Goal: Task Accomplishment & Management: Use online tool/utility

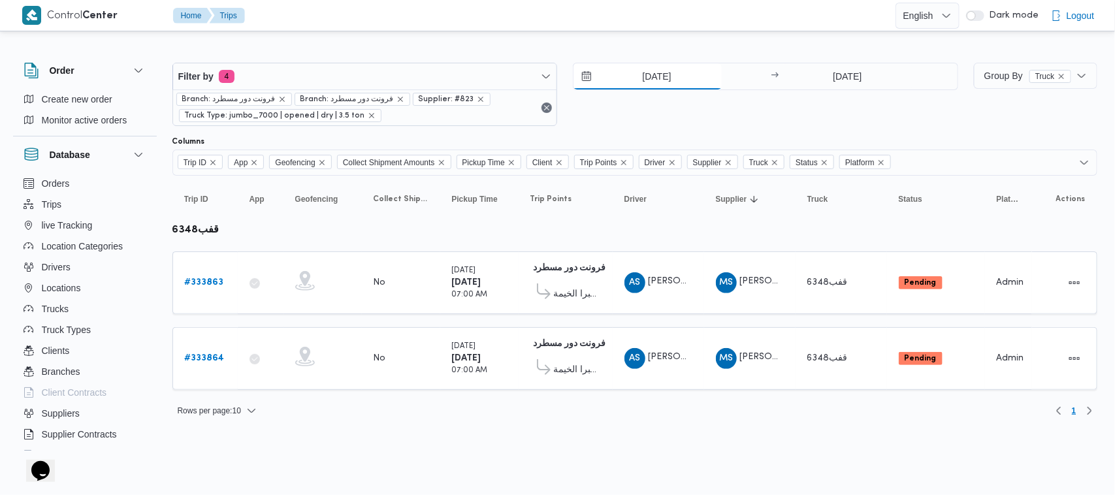
click at [655, 82] on input "30/8/2025" at bounding box center [647, 76] width 148 height 26
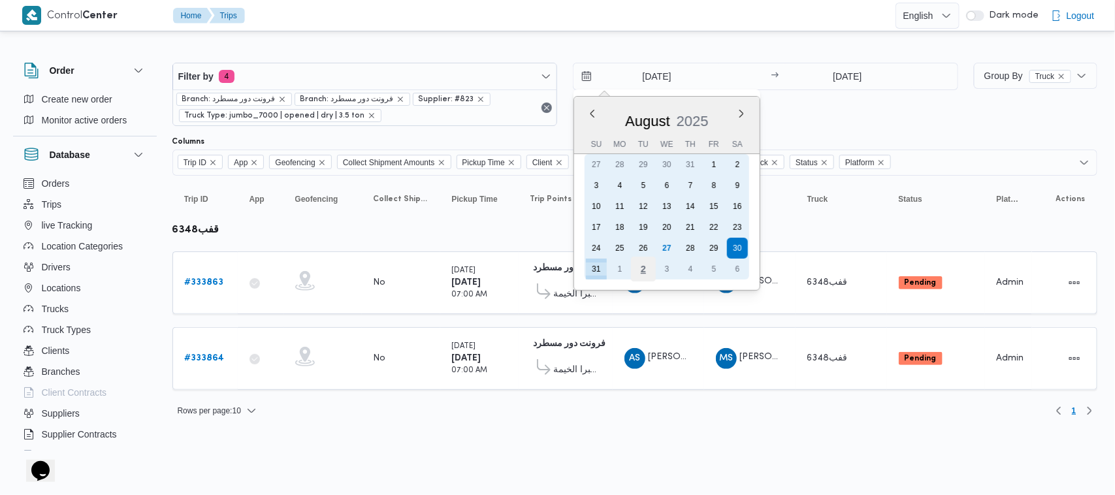
click at [641, 266] on div "2" at bounding box center [643, 269] width 25 height 25
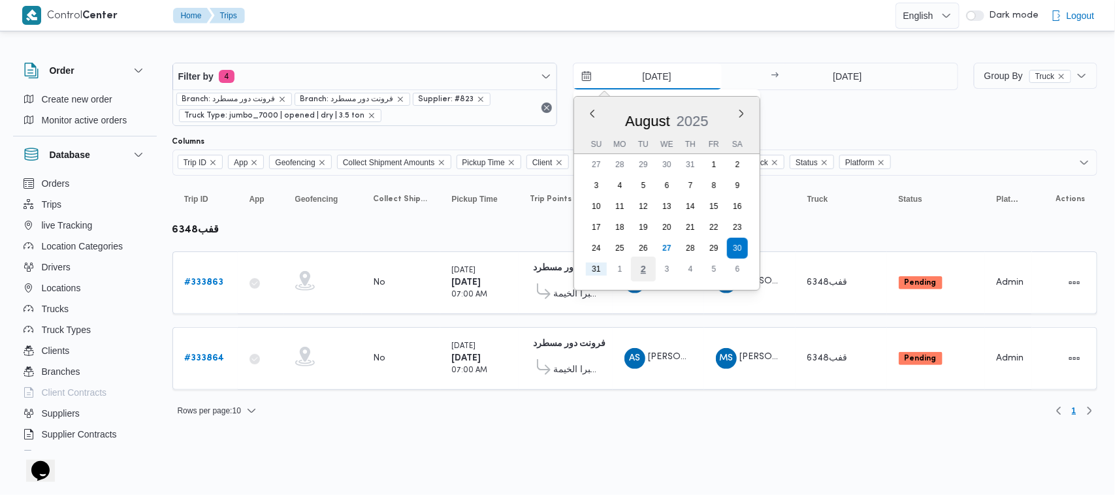
type input "[DATE]"
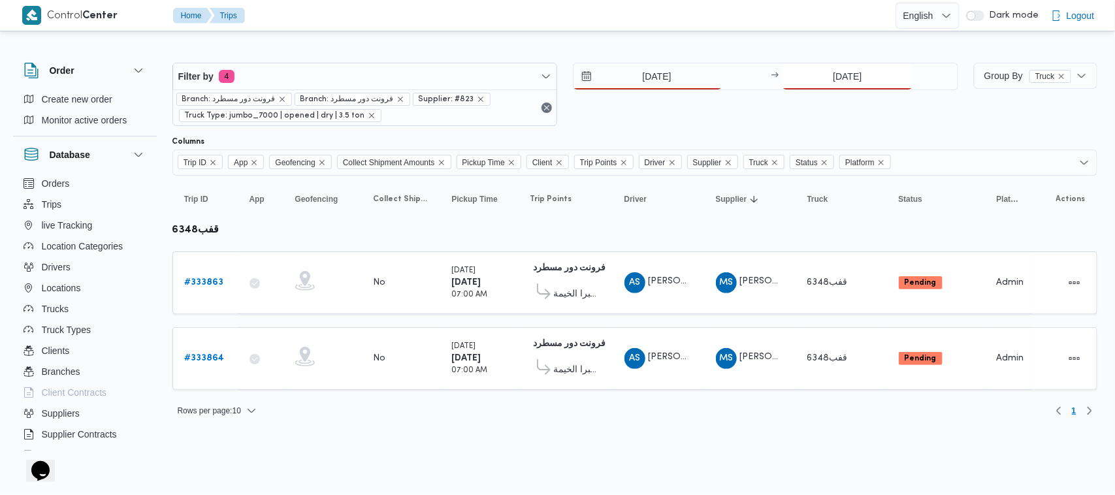
click at [856, 75] on input "31/8/2025" at bounding box center [847, 76] width 130 height 26
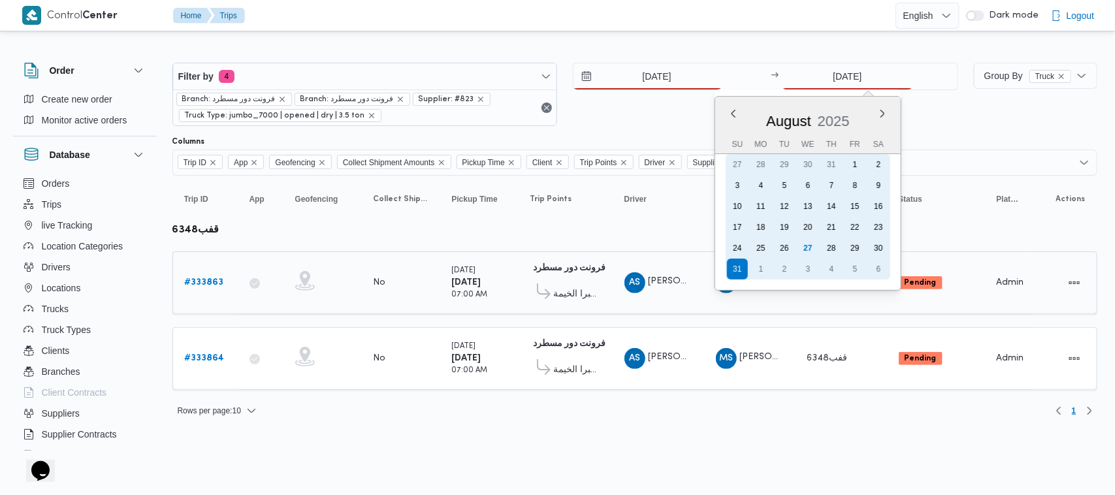
click at [781, 274] on div "2" at bounding box center [784, 269] width 21 height 21
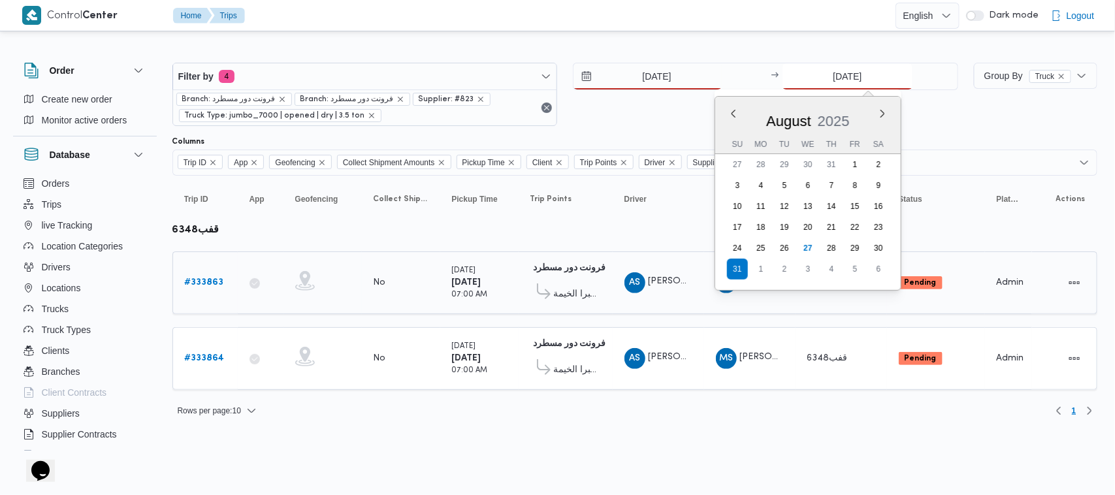
type input "[DATE]"
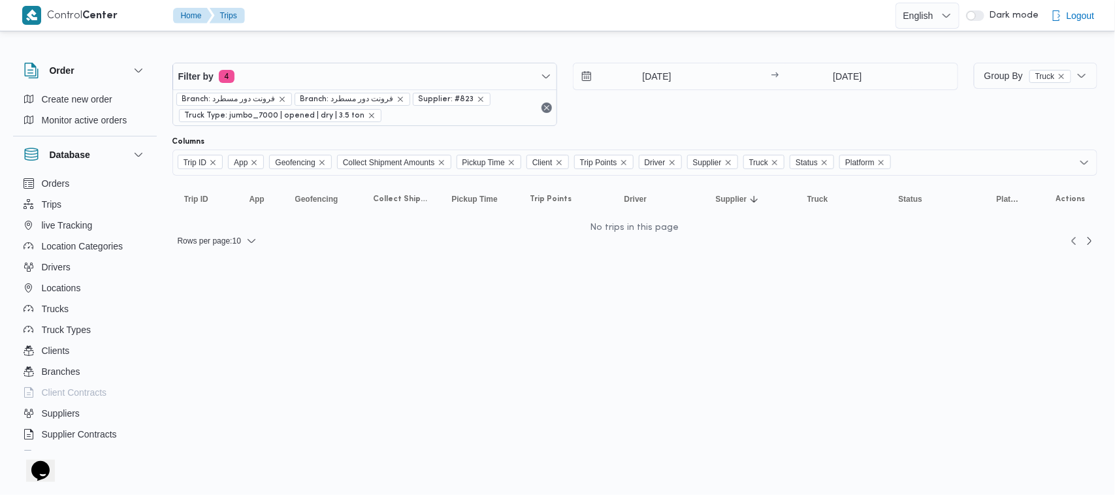
click at [611, 42] on div at bounding box center [634, 52] width 925 height 21
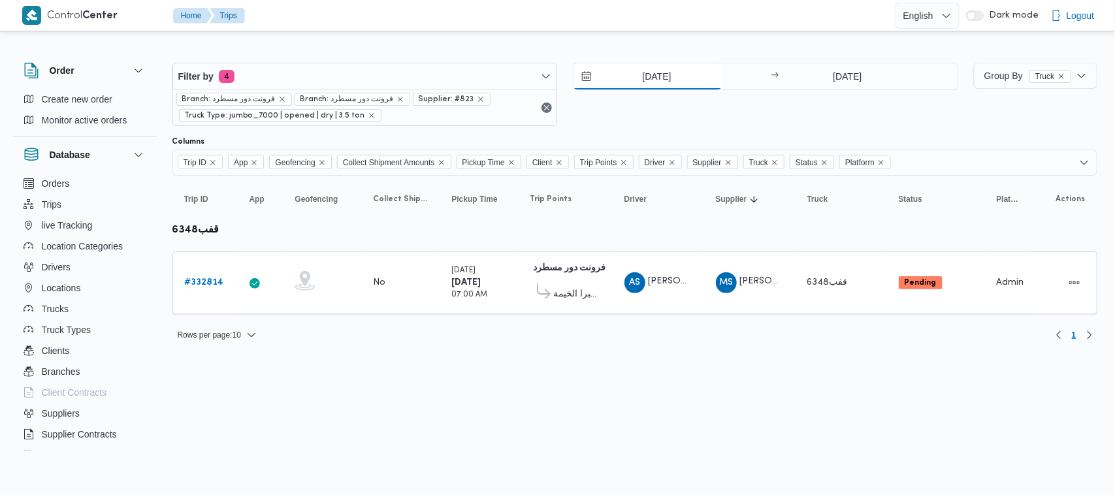
click at [668, 77] on input "28/8/2025" at bounding box center [647, 76] width 148 height 26
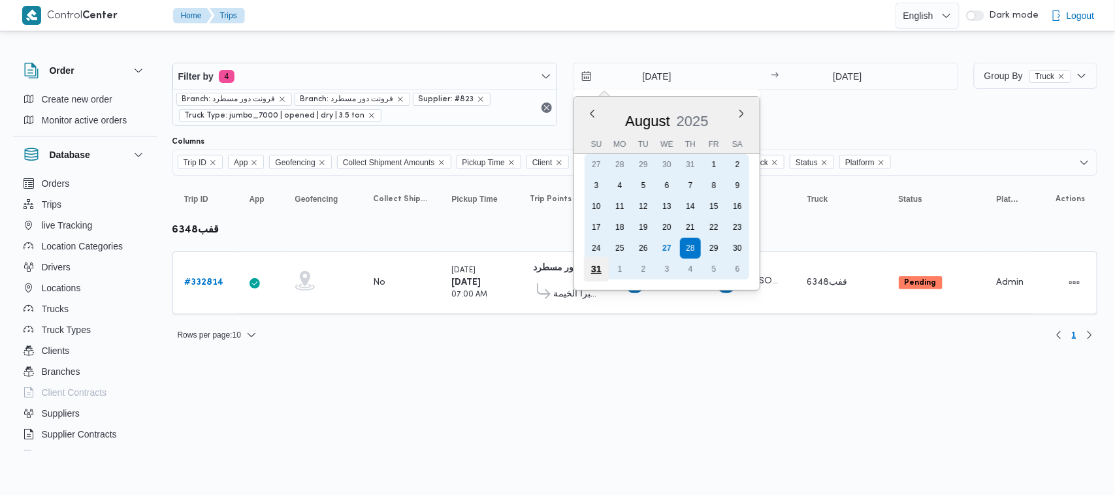
click at [592, 271] on div "31" at bounding box center [596, 269] width 25 height 25
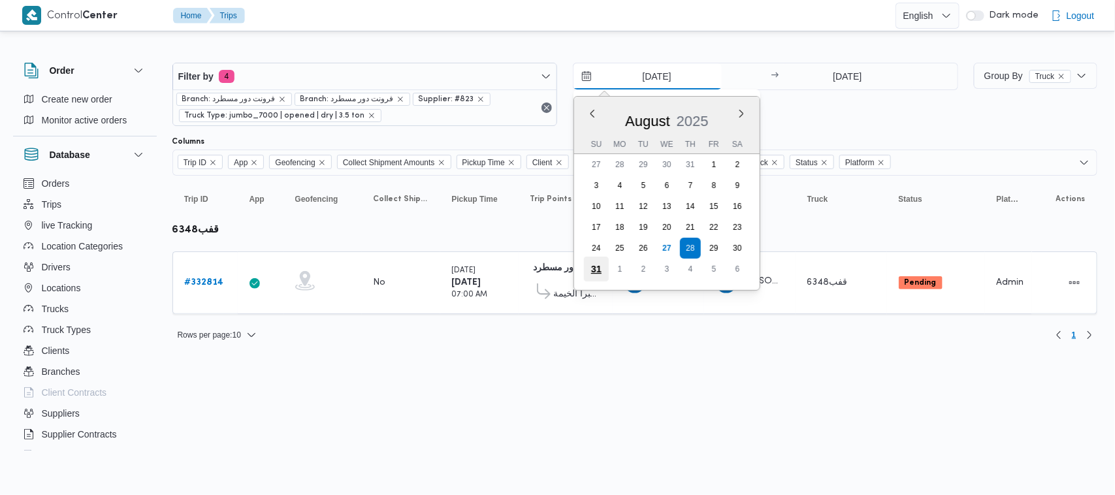
type input "31/8/2025"
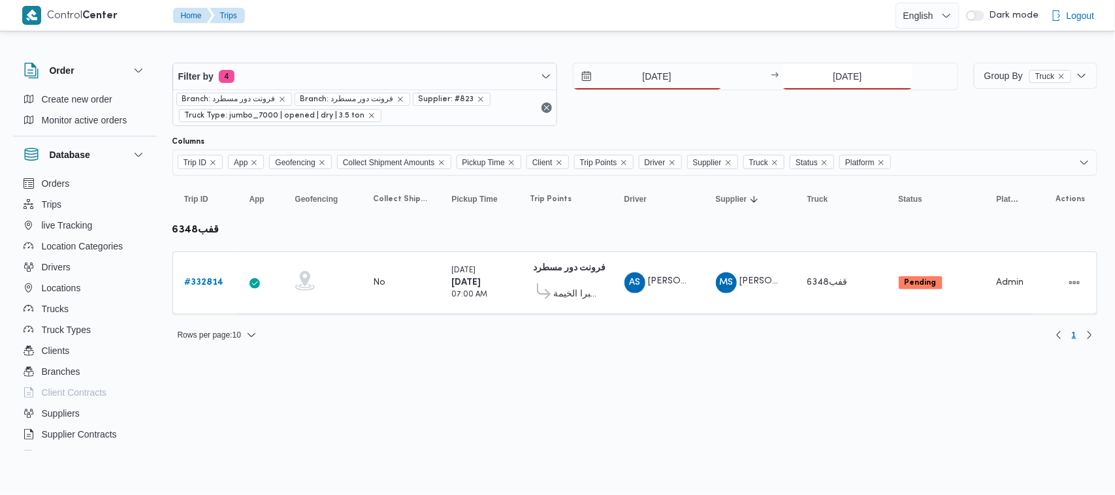
click at [831, 73] on input "28/8/2025" at bounding box center [847, 76] width 130 height 26
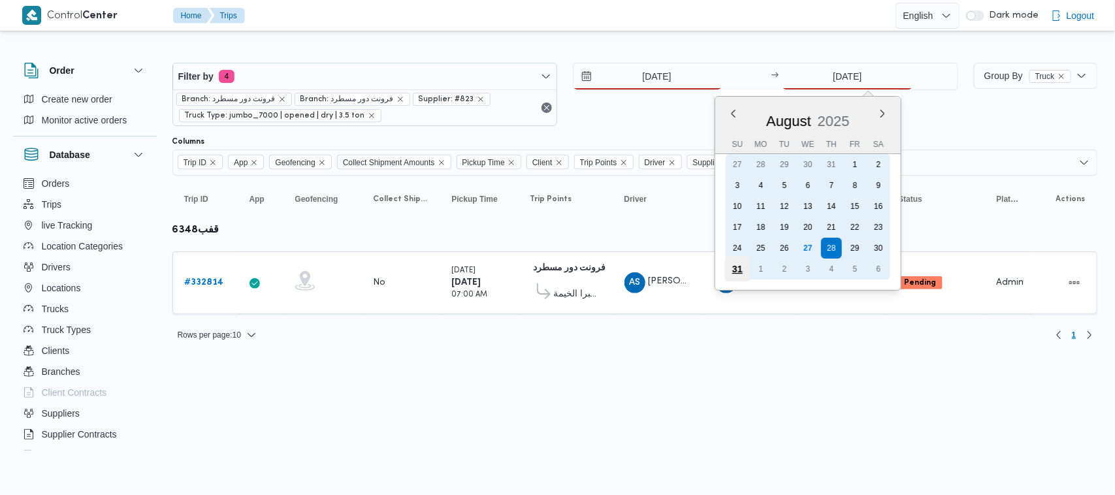
click at [731, 268] on div "31" at bounding box center [737, 269] width 25 height 25
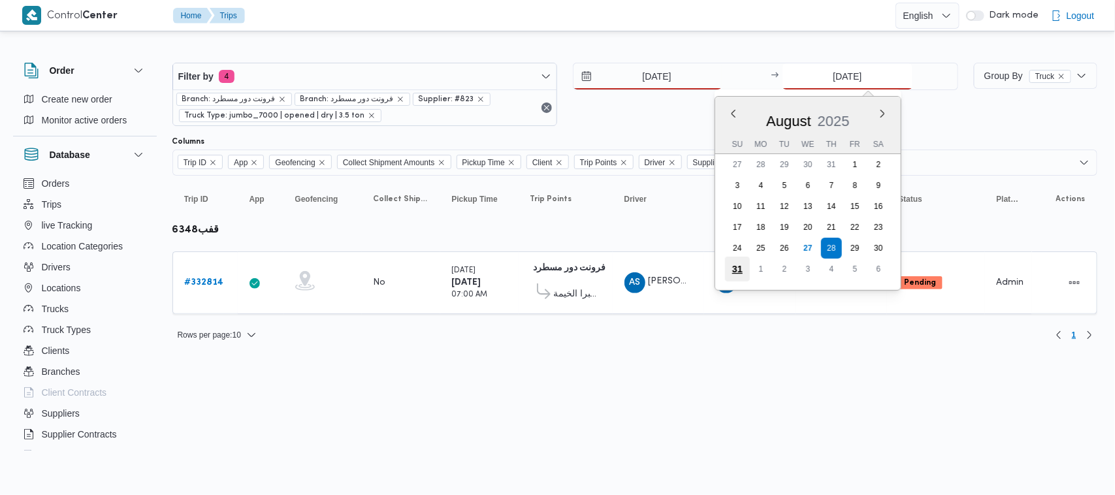
type input "31/8/2025"
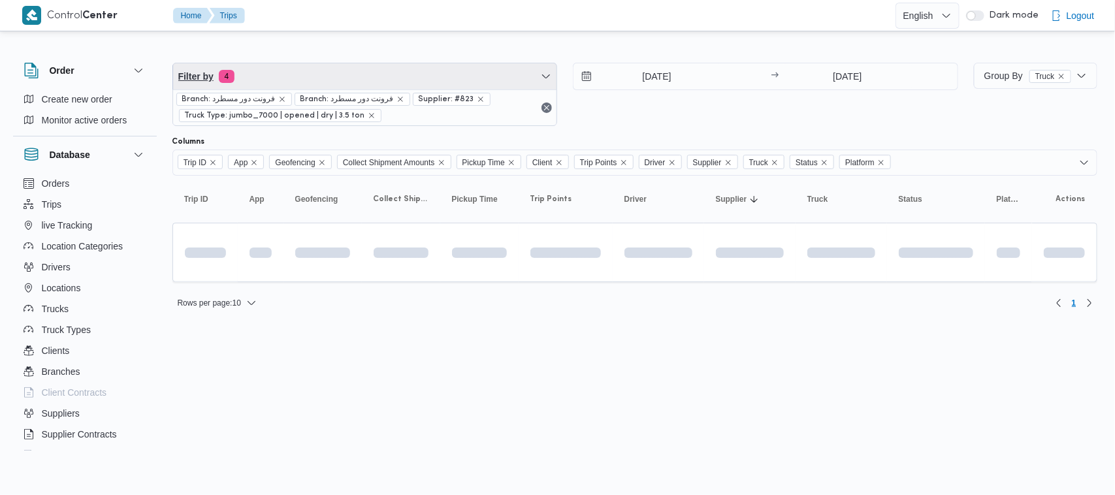
click at [300, 87] on span "Filter by 4" at bounding box center [365, 76] width 384 height 26
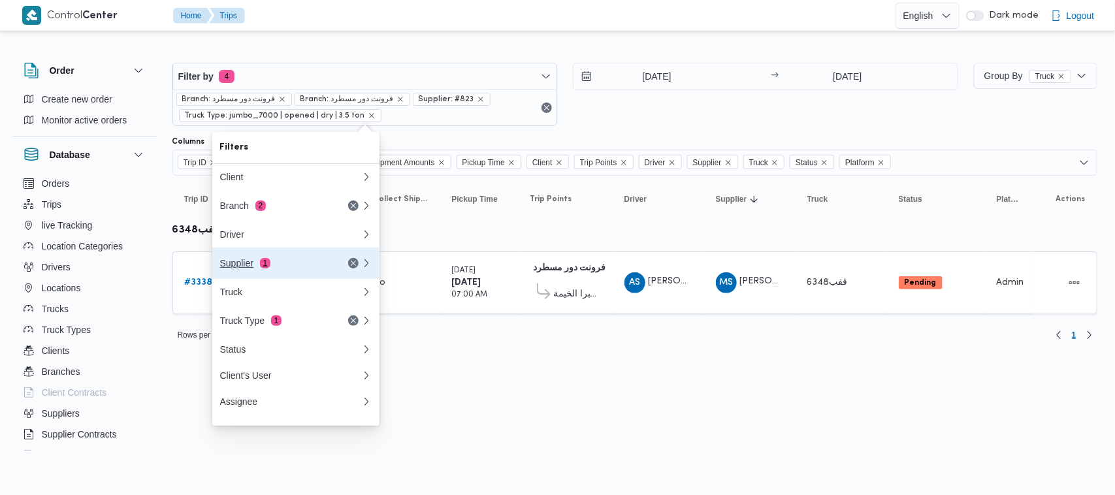
click at [261, 274] on div "Supplier 1" at bounding box center [290, 262] width 157 height 31
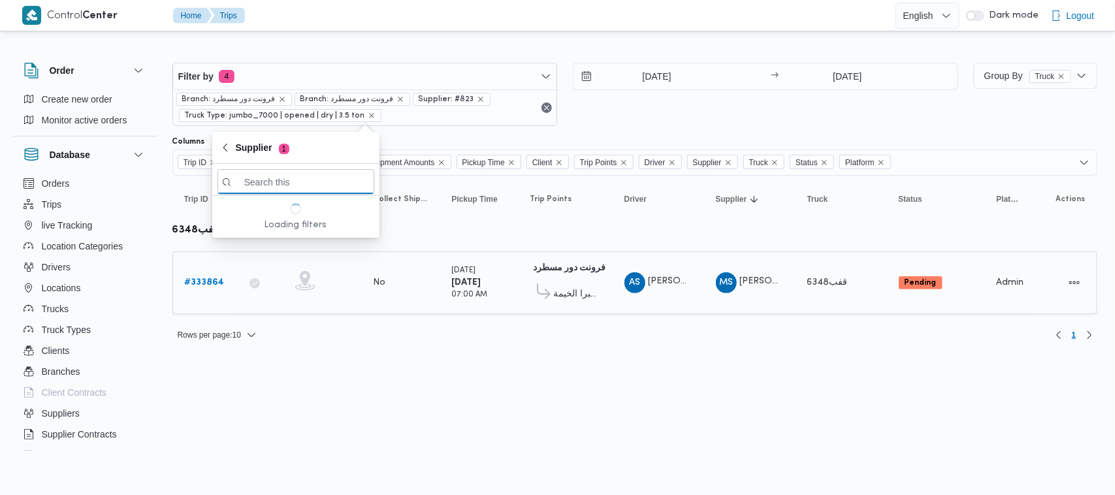
paste input "[PERSON_NAME]"
type input "[PERSON_NAME]"
click at [266, 229] on span "[PERSON_NAME]" at bounding box center [304, 228] width 136 height 16
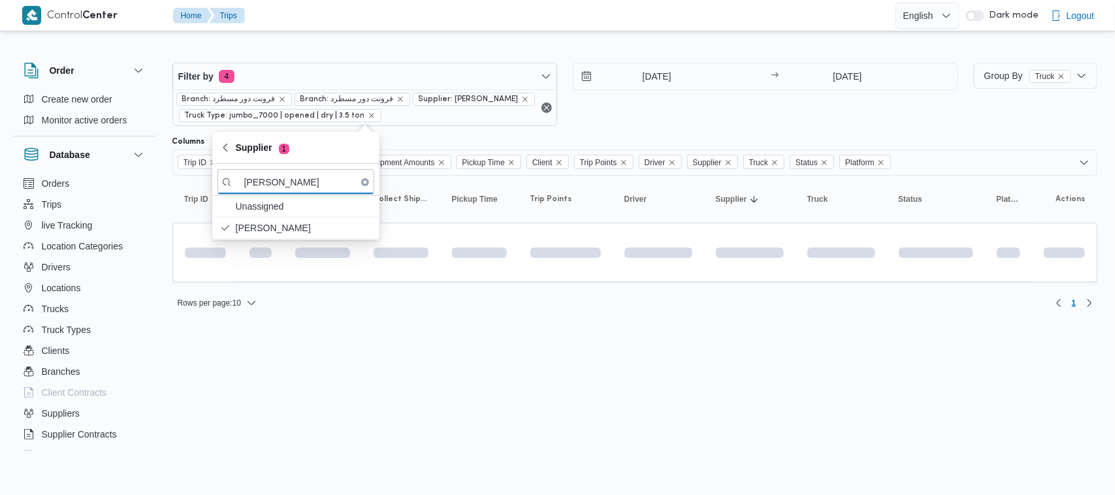
click at [669, 108] on div "31/8/2025 → 31/8/2025" at bounding box center [765, 94] width 385 height 63
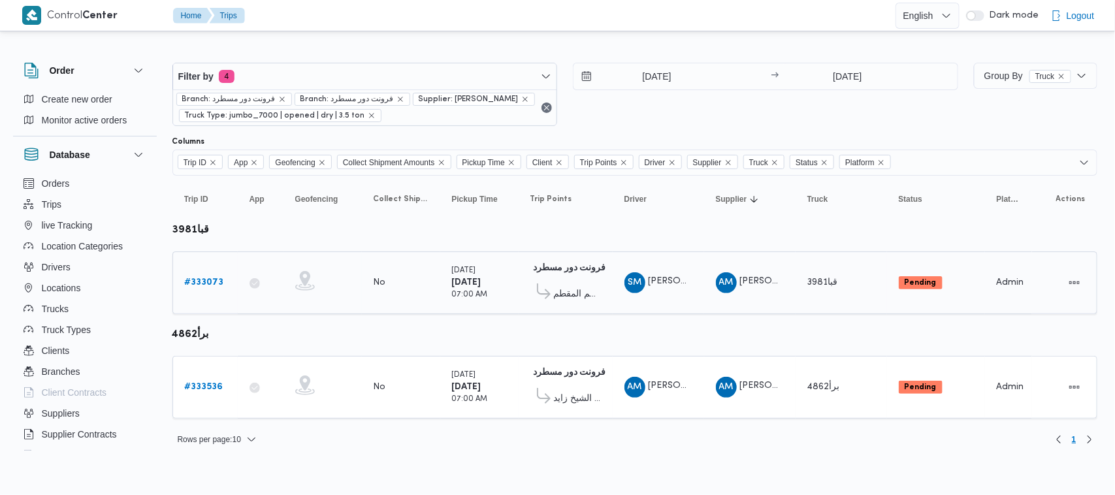
click at [216, 281] on b "# 333073" at bounding box center [204, 282] width 39 height 8
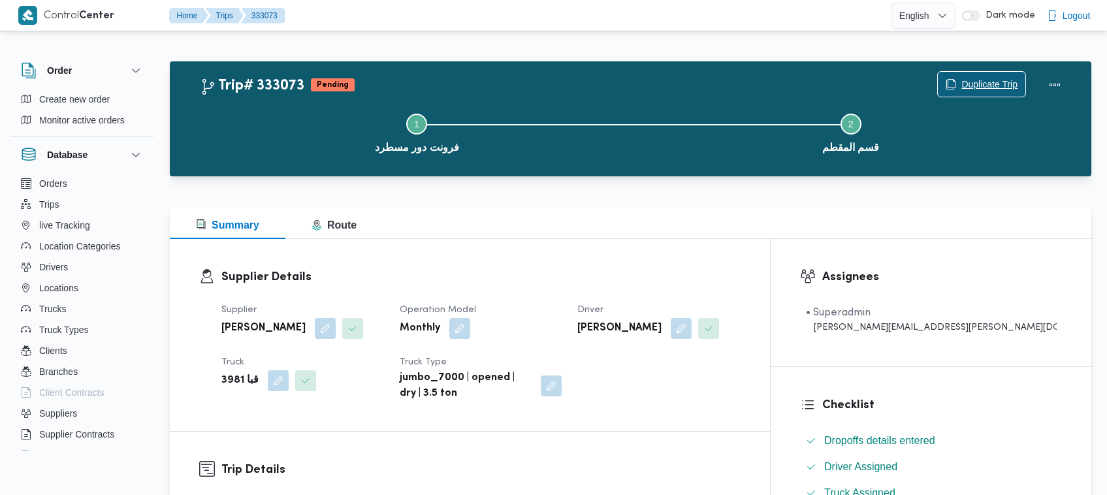
click at [975, 86] on span "Duplicate Trip" at bounding box center [989, 84] width 56 height 16
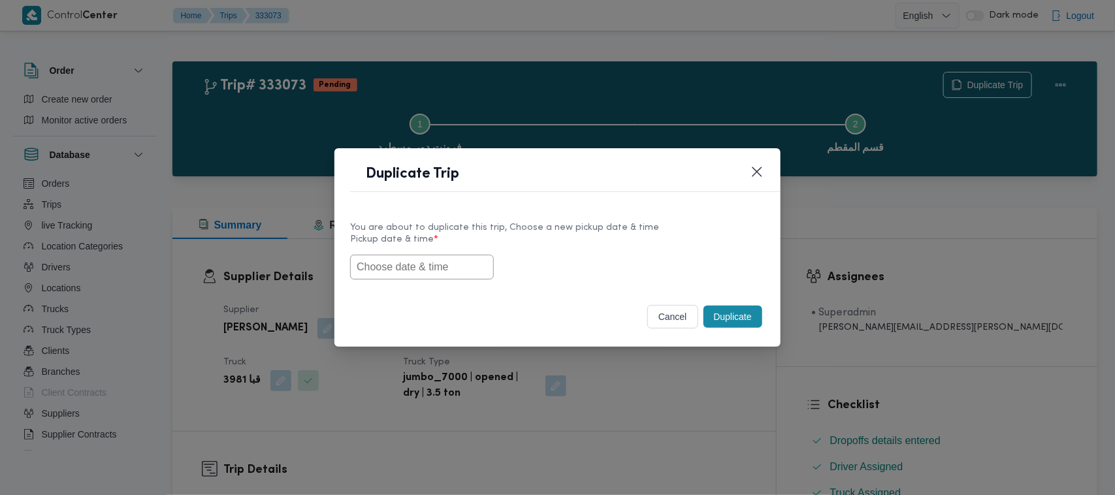
click at [432, 276] on input "text" at bounding box center [422, 267] width 144 height 25
paste input "30/08/2025 7:00AM"
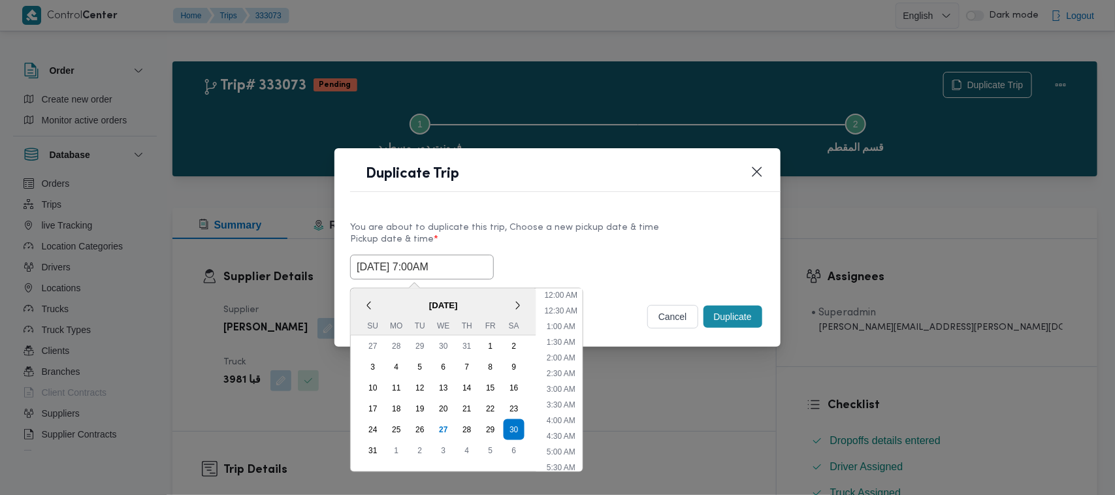
scroll to position [136, 0]
click at [398, 449] on div "1" at bounding box center [396, 450] width 25 height 25
type input "01/09/2025 7:00AM"
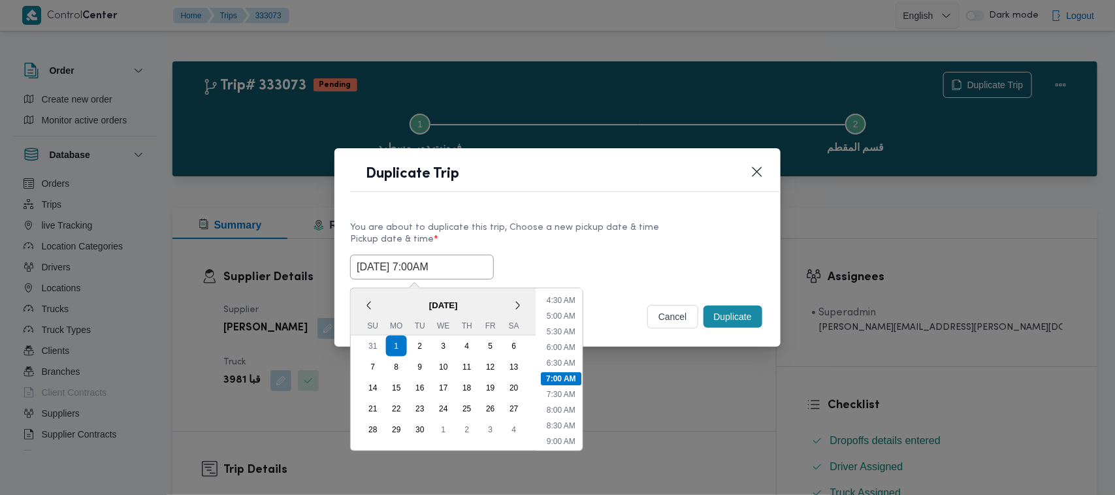
click at [487, 259] on div "01/09/2025 7:00AM September 2025 < September 2025 > Su Mo Tu We Th Fr Sa 31 1 2…" at bounding box center [557, 267] width 415 height 25
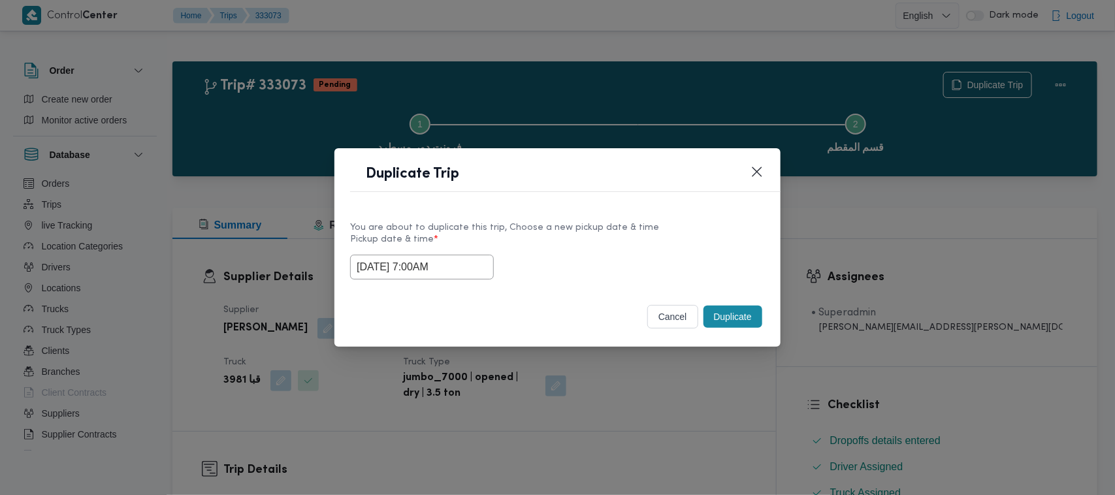
click at [445, 271] on input "01/09/2025 7:00AM" at bounding box center [422, 267] width 144 height 25
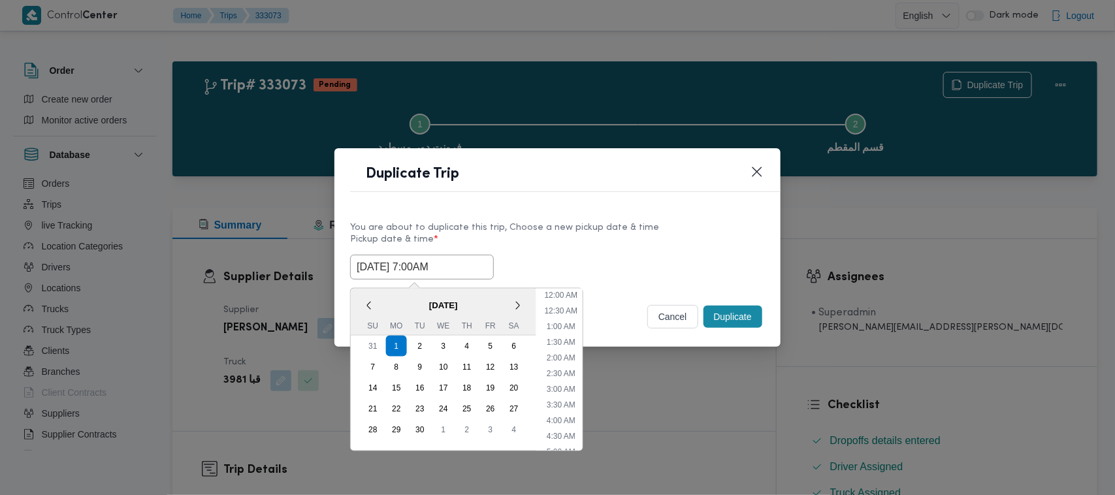
scroll to position [146, 0]
click at [660, 259] on div "01/09/2025 7:00AM < September 2025 > Su Mo Tu We Th Fr Sa 31 1 2 3 4 5 6 7 8 9 …" at bounding box center [557, 267] width 415 height 25
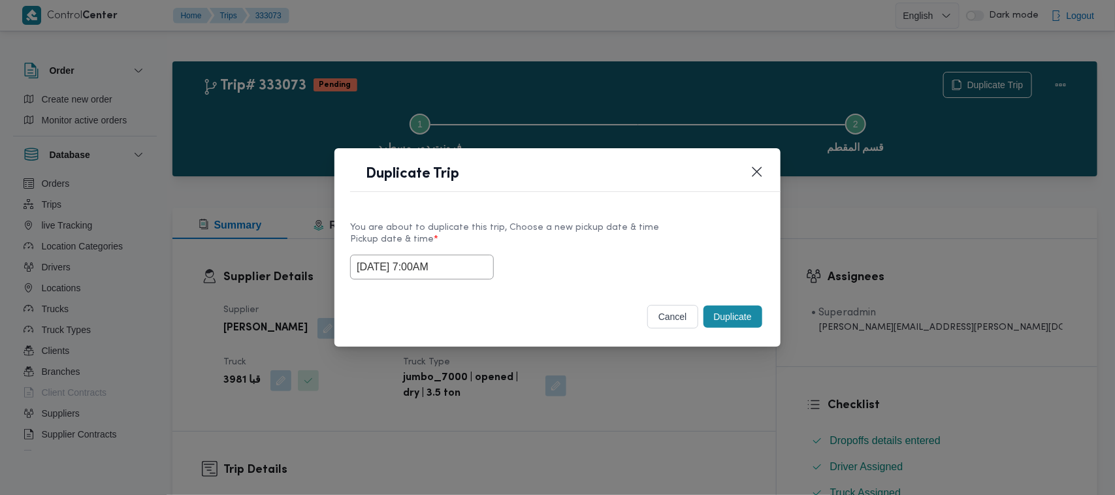
click at [733, 318] on button "Duplicate" at bounding box center [732, 317] width 59 height 22
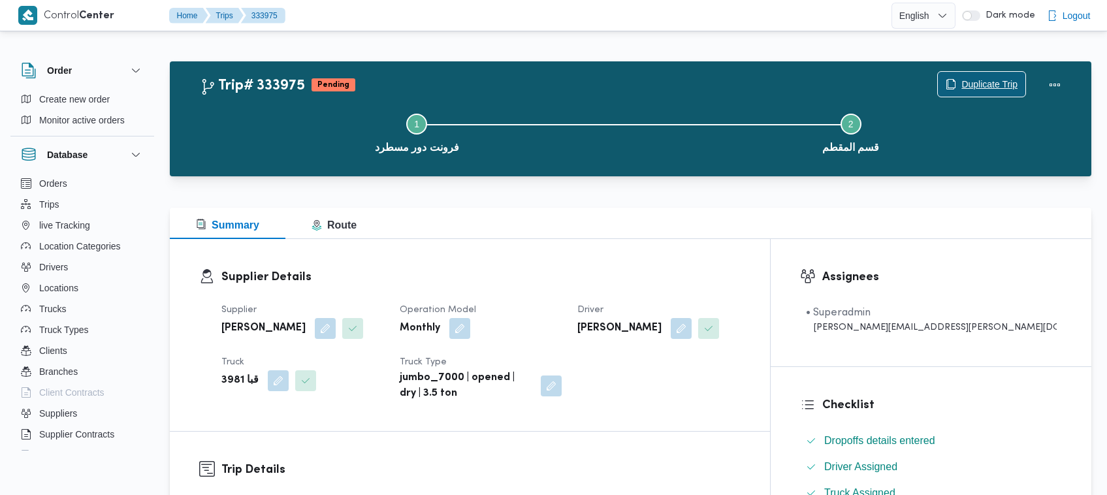
click at [978, 83] on span "Duplicate Trip" at bounding box center [989, 84] width 56 height 16
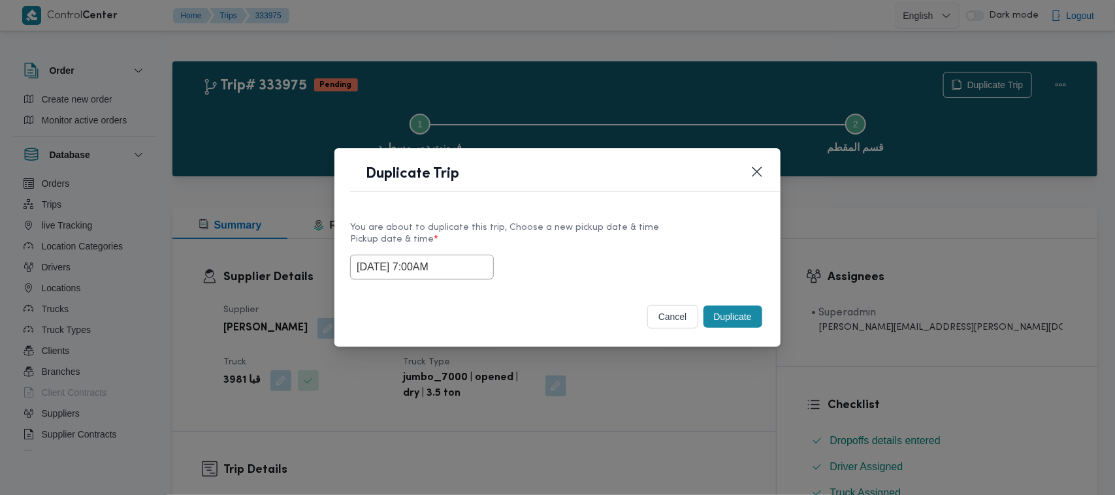
click at [485, 278] on div "01/09/2025 7:00AM" at bounding box center [557, 267] width 415 height 25
click at [471, 270] on input "01/09/2025 7:00AM" at bounding box center [422, 267] width 144 height 25
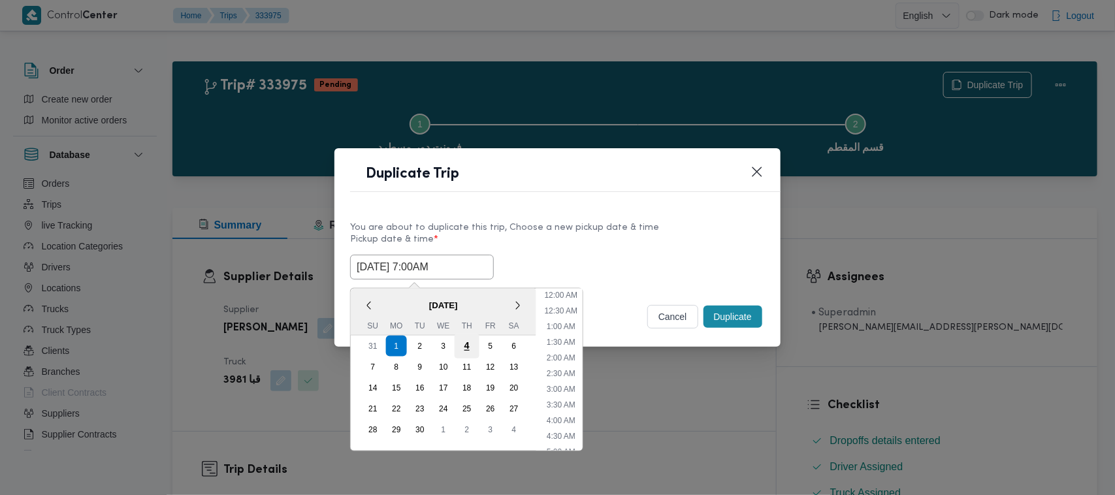
scroll to position [146, 0]
click at [418, 341] on div "2" at bounding box center [419, 346] width 25 height 25
type input "02/09/2025 7:00AM"
click at [602, 232] on div "You are about to duplicate this trip, Choose a new pickup date & time" at bounding box center [557, 228] width 415 height 14
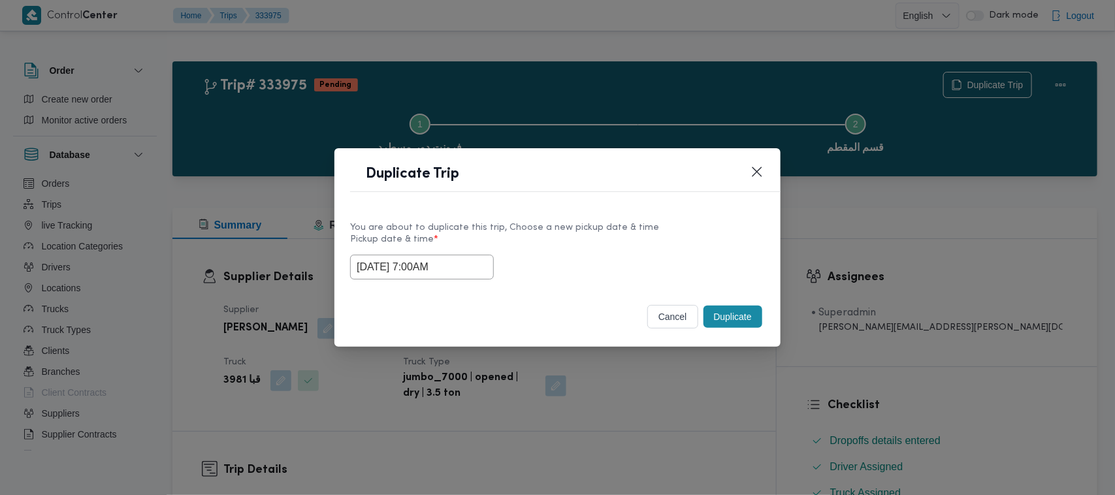
click at [726, 315] on button "Duplicate" at bounding box center [732, 317] width 59 height 22
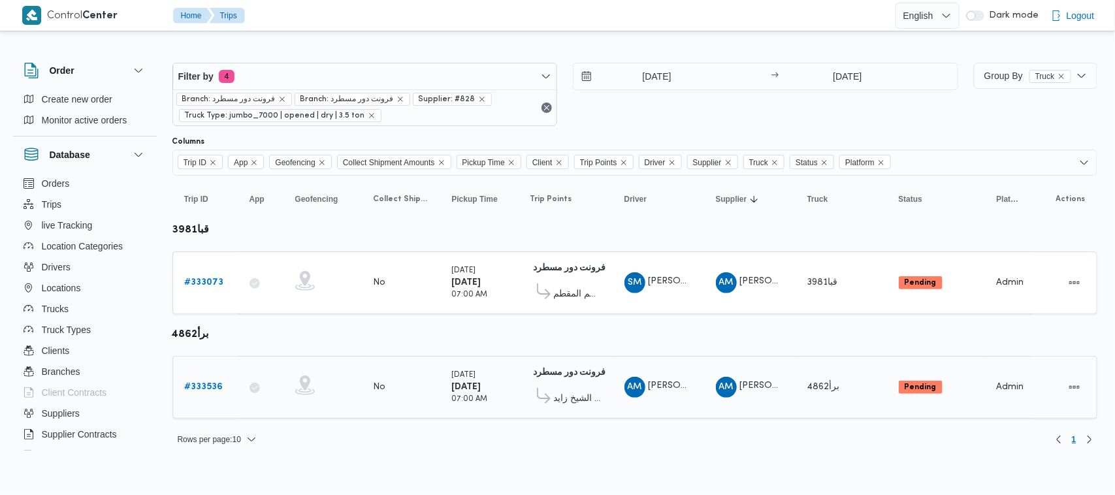
click at [201, 383] on b "# 333536" at bounding box center [204, 387] width 39 height 8
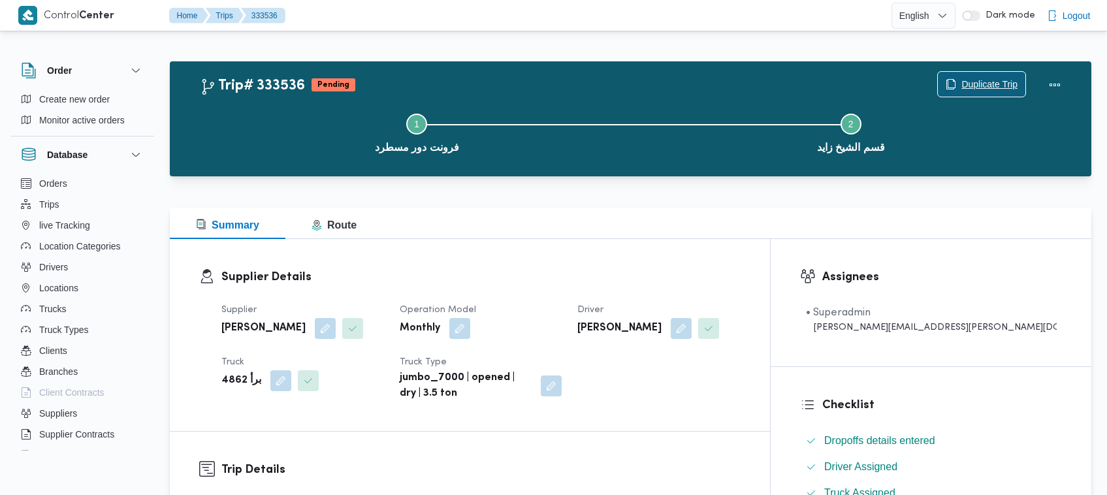
click at [1006, 88] on span "Duplicate Trip" at bounding box center [989, 84] width 56 height 16
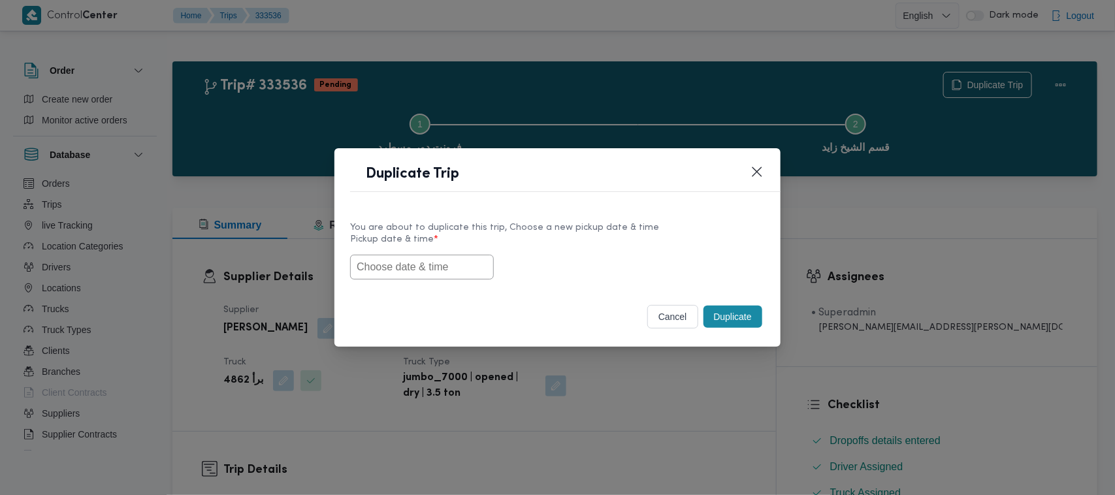
click at [439, 270] on input "text" at bounding box center [422, 267] width 144 height 25
paste input "01/09/2025 7:00AM"
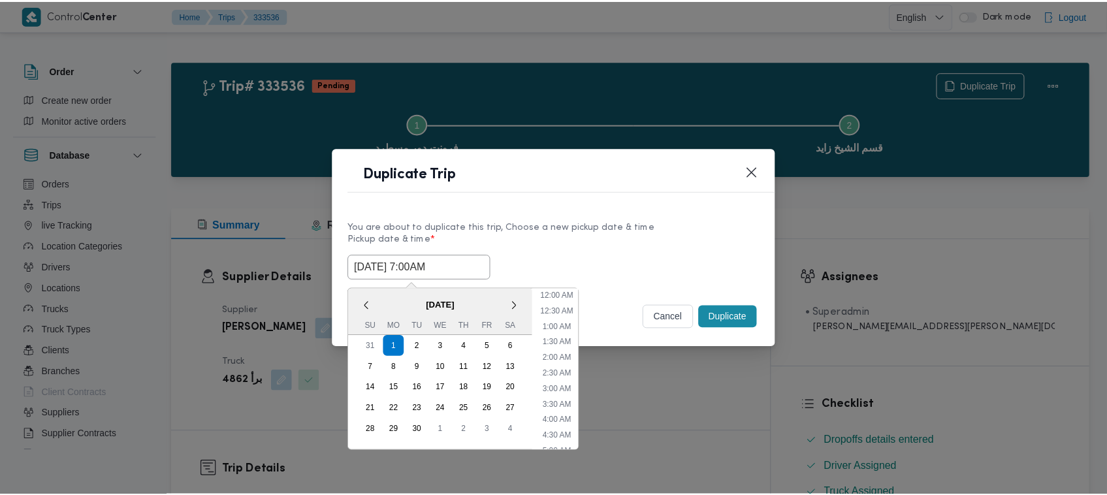
scroll to position [573, 0]
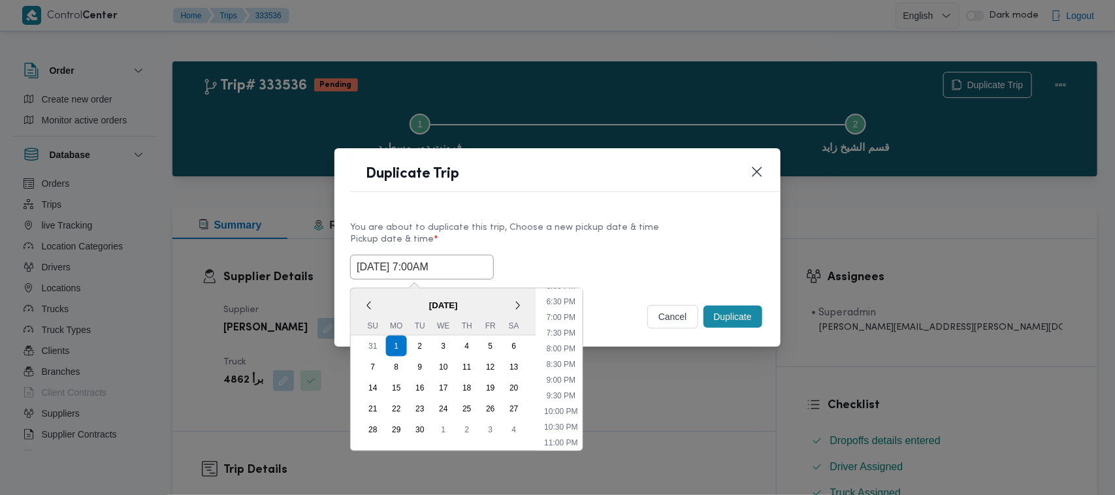
type input "01/09/2025 7:00AM"
click at [540, 256] on div "01/09/2025 7:00AM September 2025 < September 2025 > Su Mo Tu We Th Fr Sa 31 1 2…" at bounding box center [557, 267] width 415 height 25
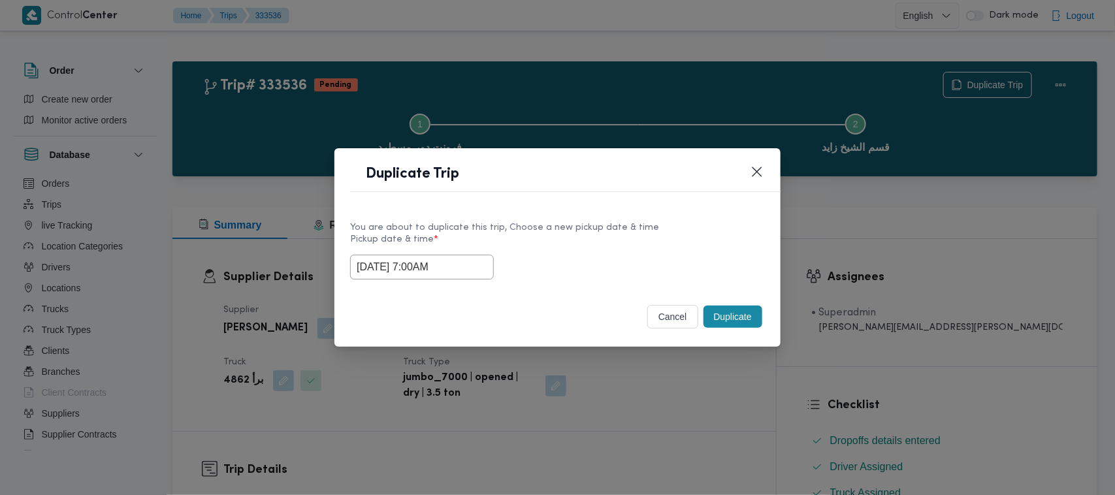
click at [741, 325] on button "Duplicate" at bounding box center [732, 317] width 59 height 22
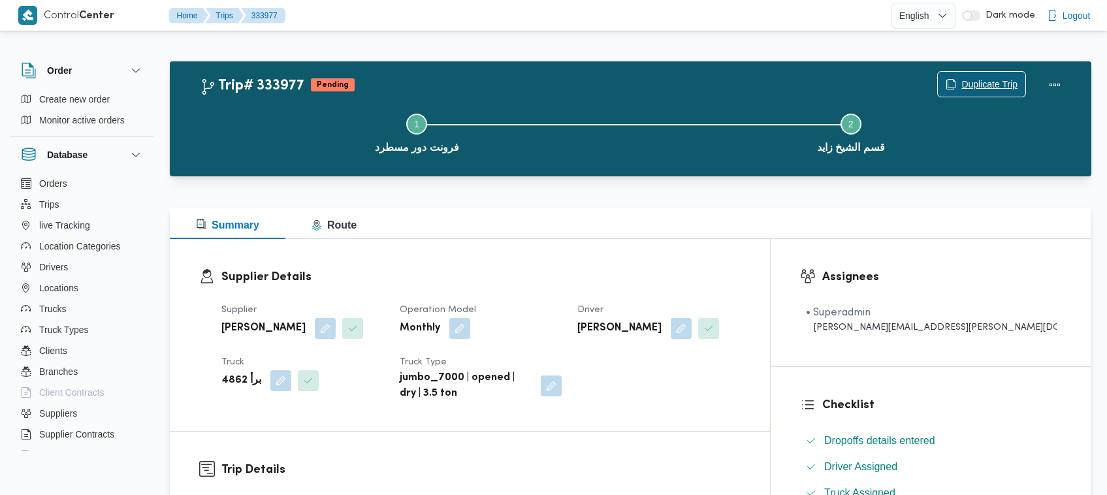
click at [962, 84] on span "Duplicate Trip" at bounding box center [989, 84] width 56 height 16
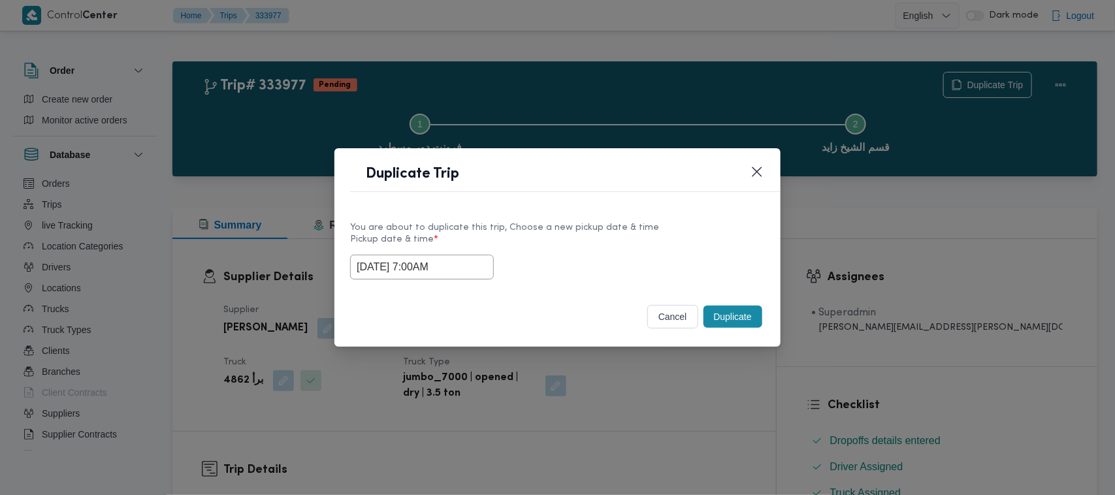
click at [468, 264] on input "01/09/2025 7:00AM" at bounding box center [422, 267] width 144 height 25
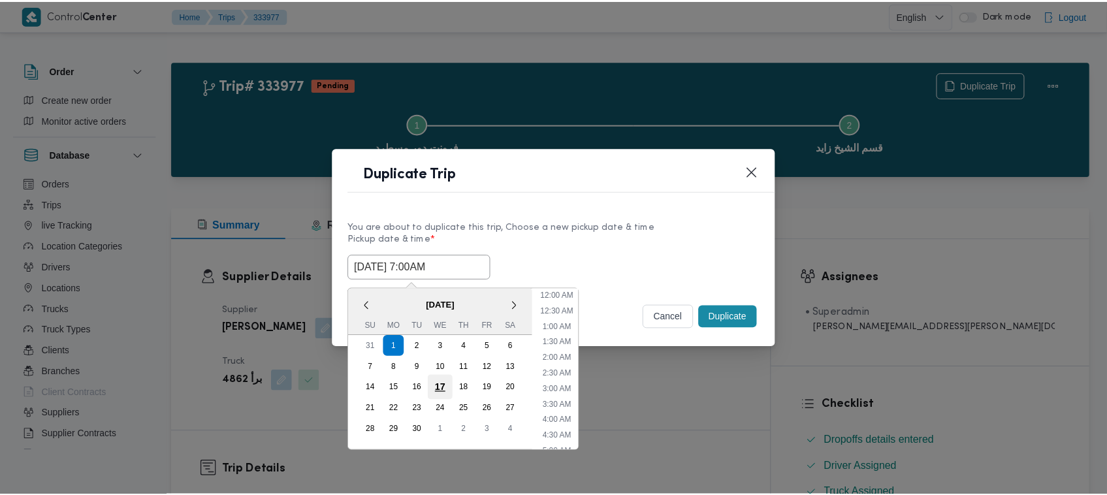
scroll to position [146, 0]
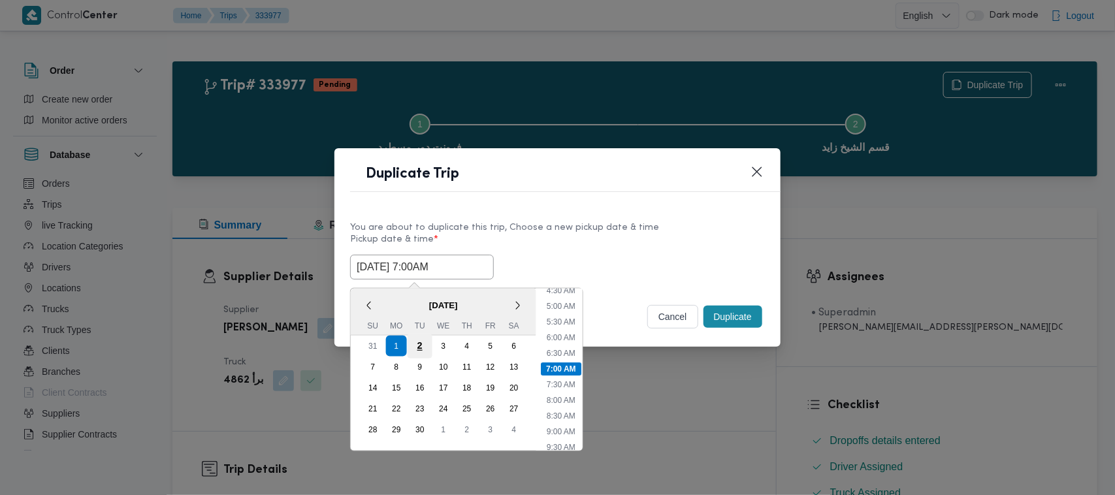
click at [418, 340] on div "2" at bounding box center [419, 346] width 25 height 25
type input "02/09/2025 7:00AM"
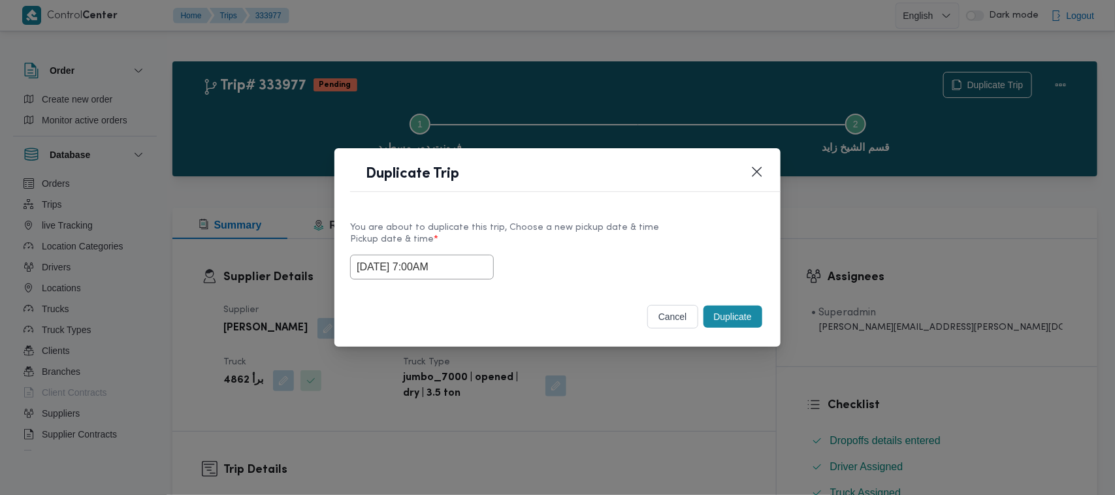
click at [648, 201] on div "Duplicate Trip" at bounding box center [557, 177] width 446 height 59
click at [733, 325] on button "Duplicate" at bounding box center [732, 317] width 59 height 22
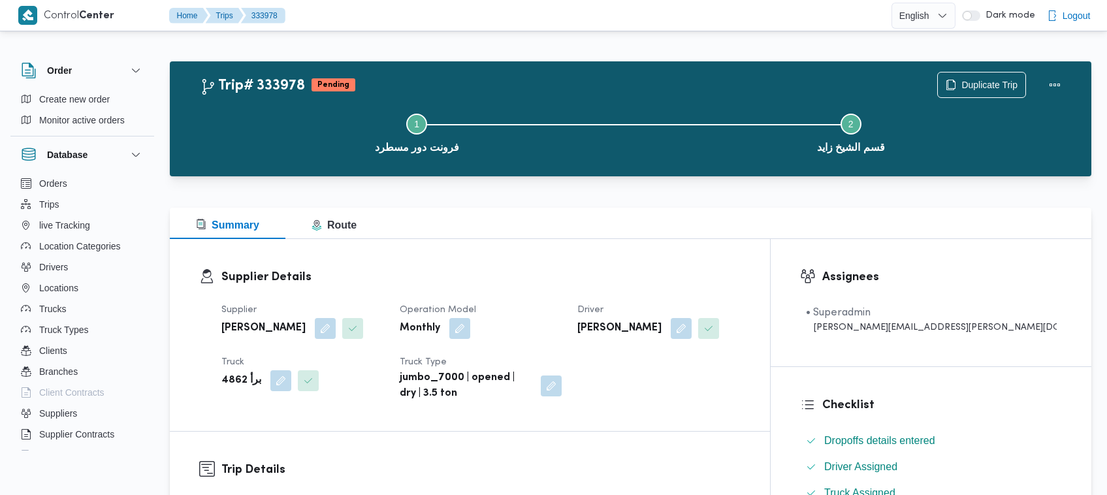
click at [291, 335] on b "[PERSON_NAME]" at bounding box center [263, 329] width 84 height 16
copy div "[PERSON_NAME]"
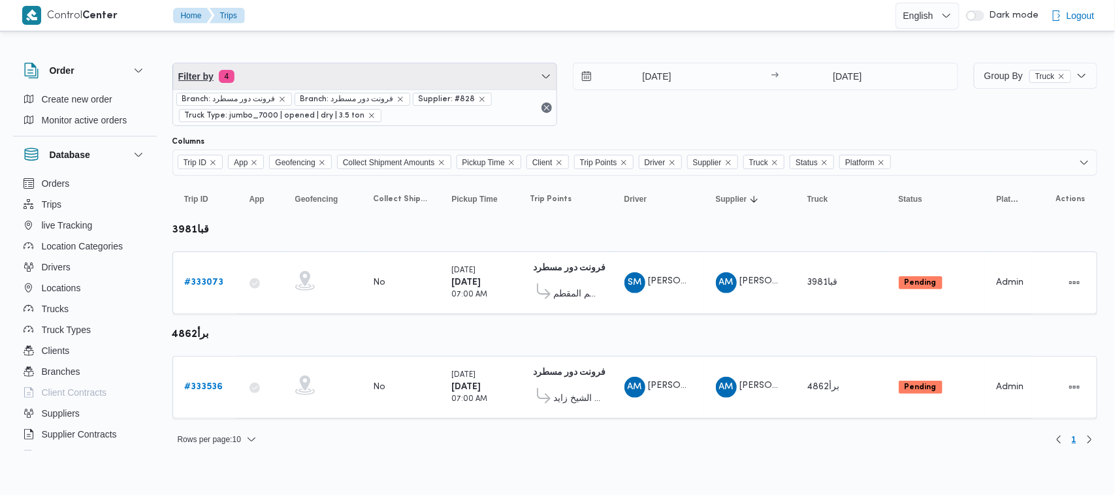
click at [340, 82] on span "Filter by 4" at bounding box center [365, 76] width 384 height 26
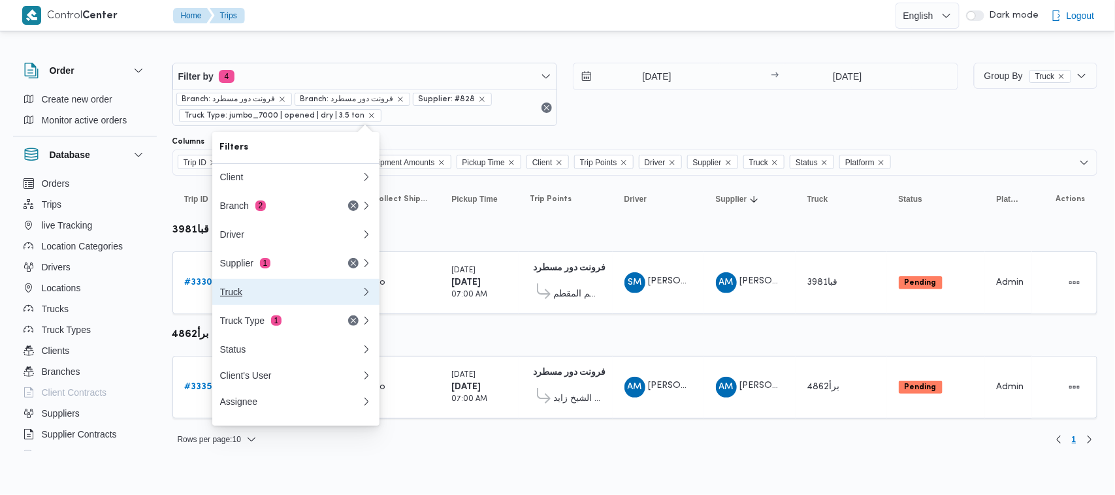
click at [271, 296] on div "Truck" at bounding box center [290, 292] width 141 height 10
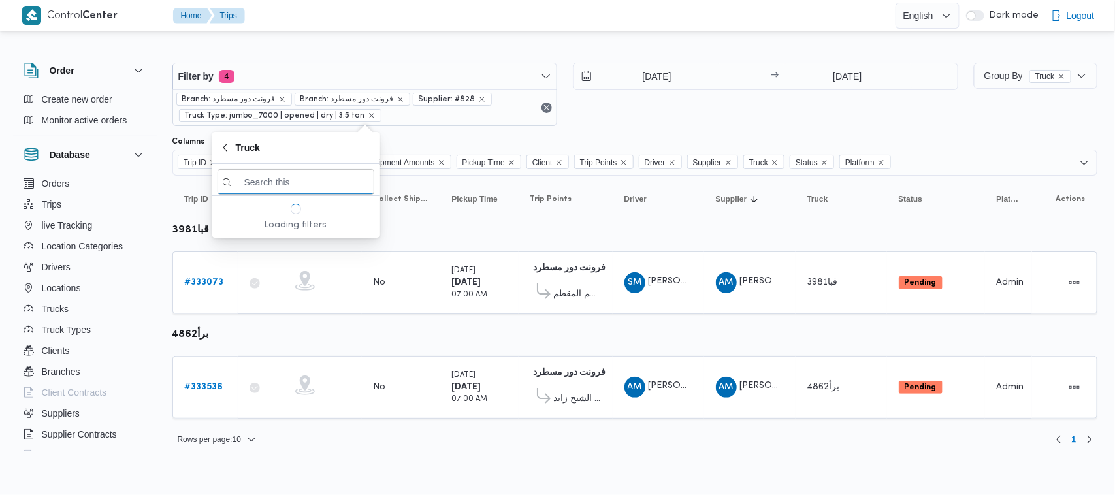
paste input "[PERSON_NAME]"
type input "[PERSON_NAME]"
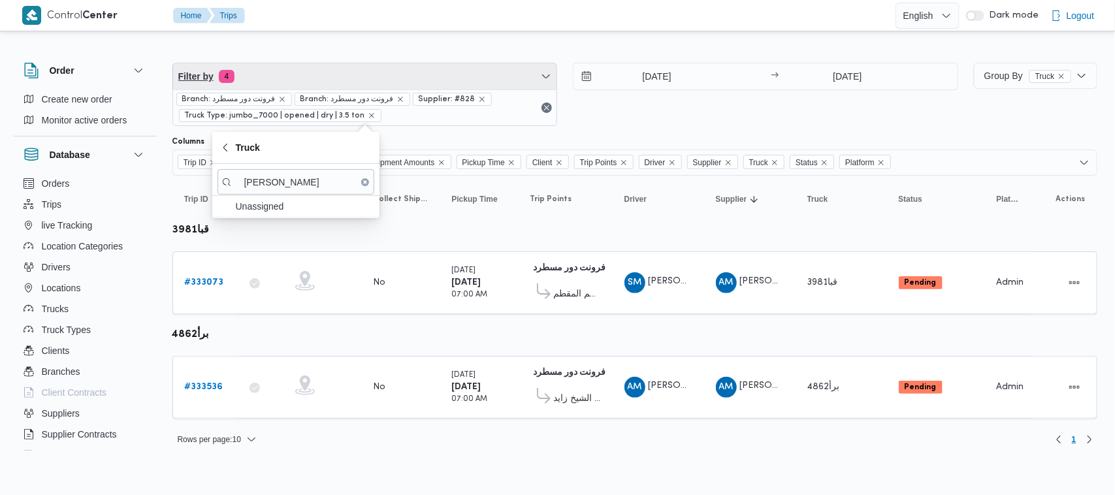
click at [293, 65] on span "Filter by 4" at bounding box center [365, 76] width 384 height 26
click at [279, 82] on span "Filter by 4" at bounding box center [365, 76] width 384 height 26
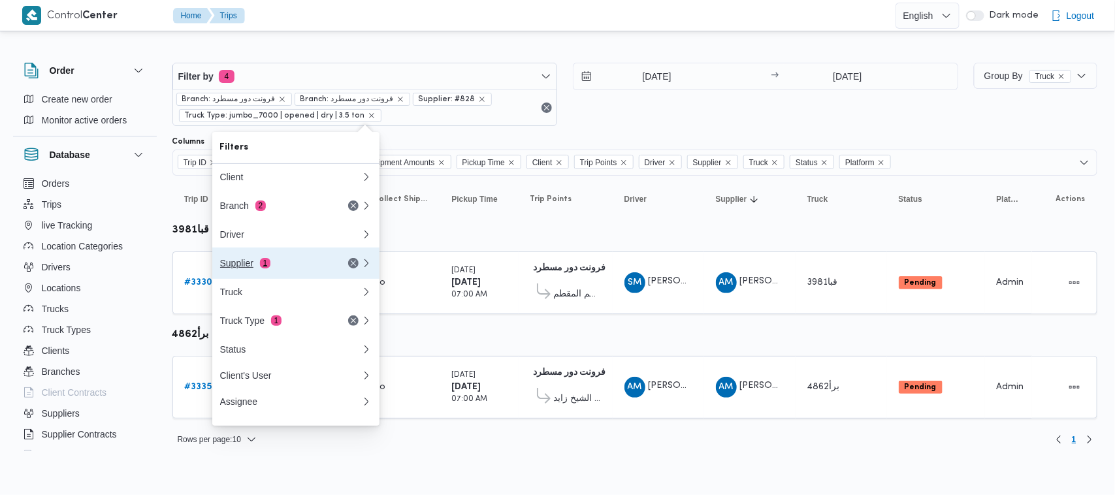
click at [266, 255] on button "Supplier 1" at bounding box center [295, 262] width 167 height 31
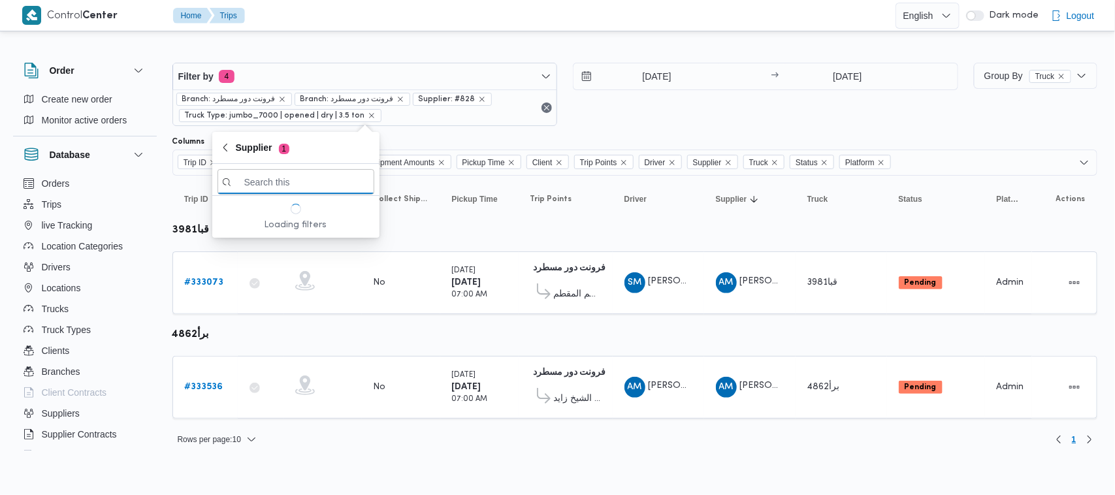
paste input "[PERSON_NAME]"
type input "[PERSON_NAME]"
click at [266, 229] on span "[PERSON_NAME]" at bounding box center [304, 228] width 136 height 16
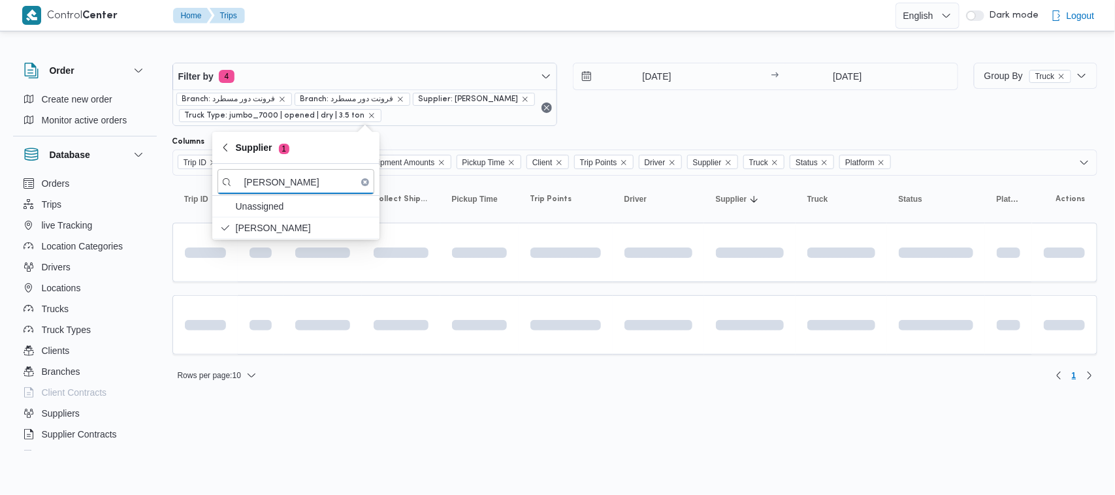
click at [678, 108] on div "31/8/2025 → 31/8/2025" at bounding box center [765, 94] width 385 height 63
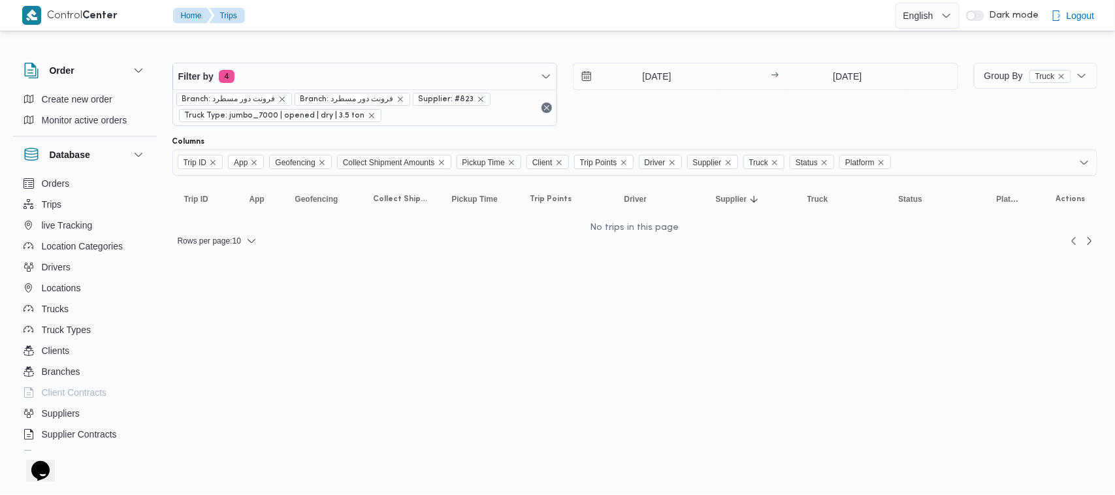
click at [643, 123] on div "[DATE] → [DATE]" at bounding box center [765, 94] width 385 height 63
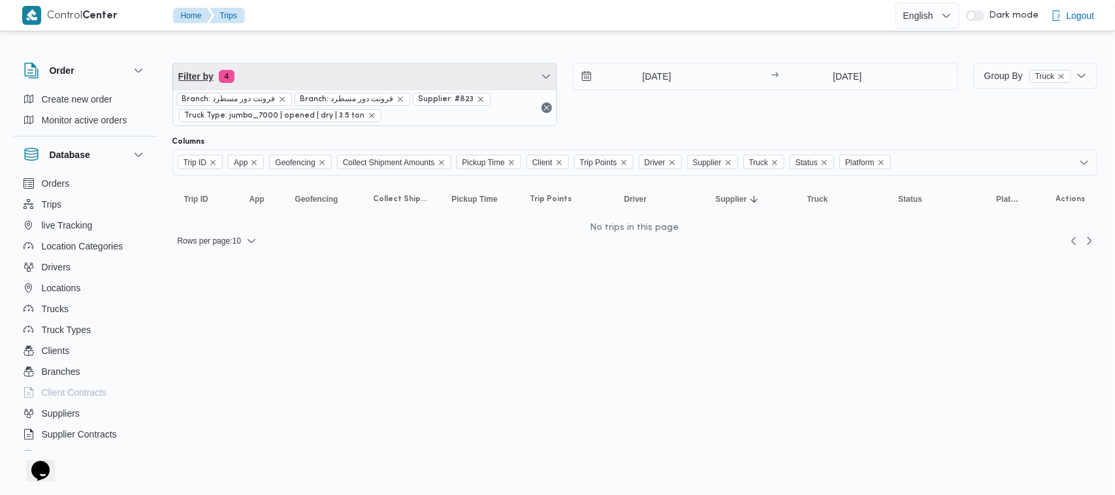
click at [314, 74] on span "Filter by 4" at bounding box center [365, 76] width 384 height 26
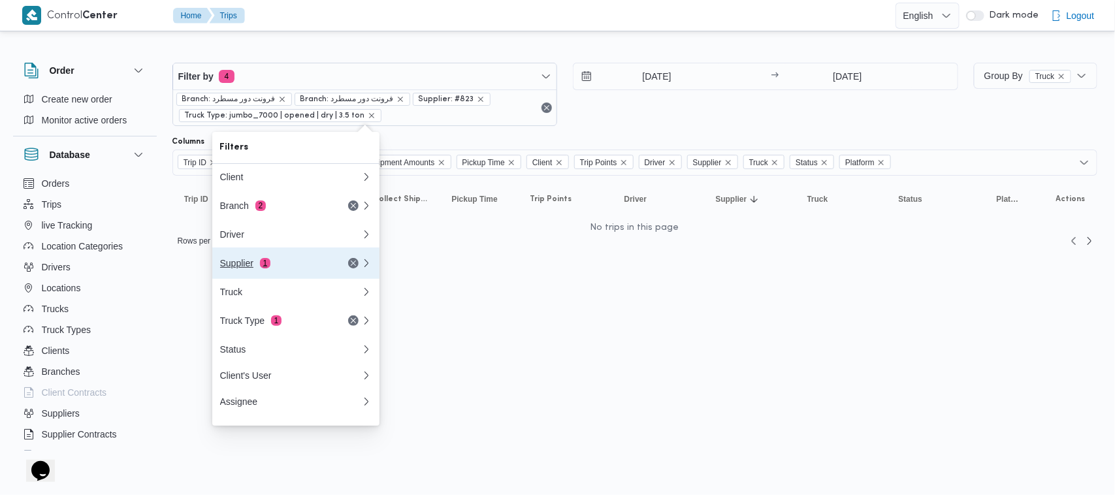
click at [287, 266] on div "Supplier 1" at bounding box center [275, 263] width 110 height 10
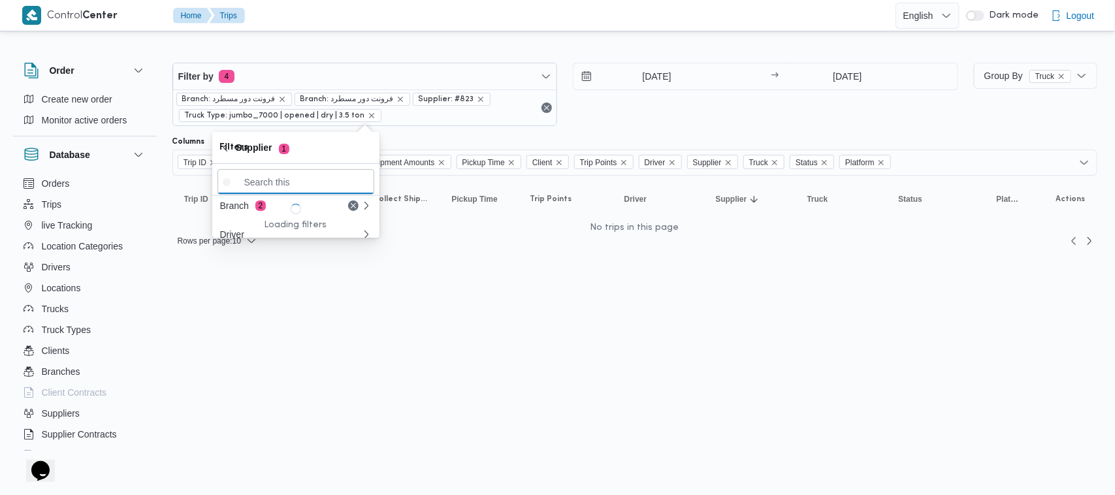
paste input "[PERSON_NAME]"
type input "[PERSON_NAME]"
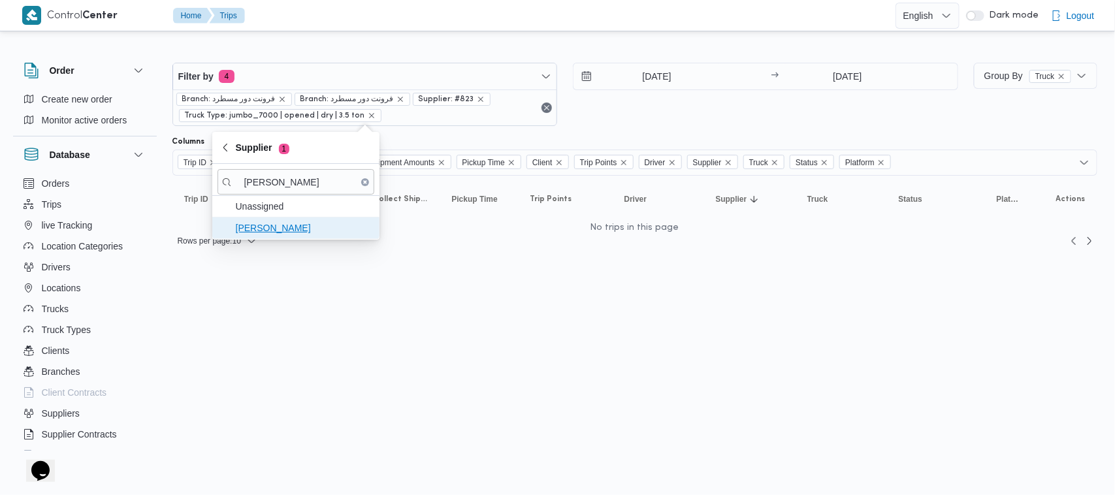
click at [278, 227] on span "[PERSON_NAME]" at bounding box center [304, 228] width 136 height 16
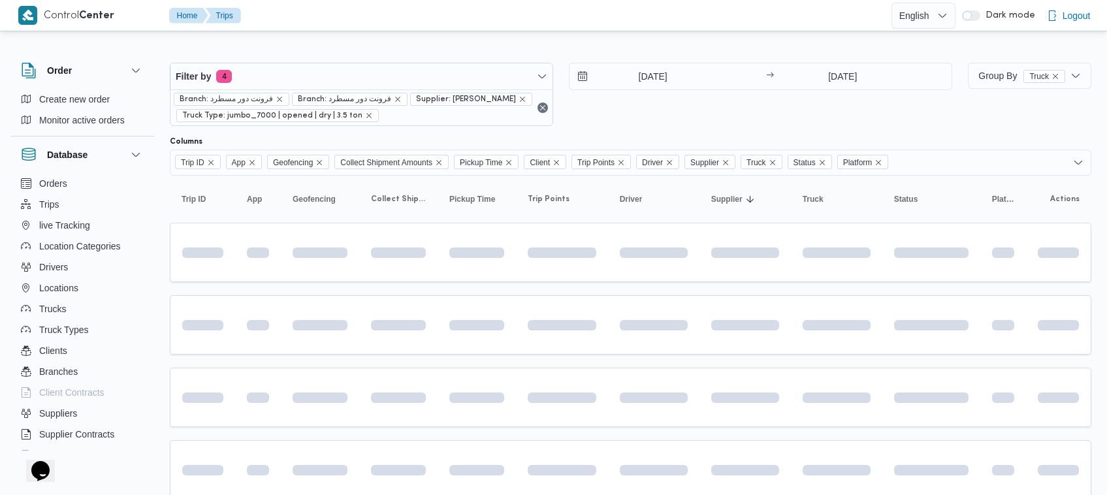
click at [688, 121] on div "[DATE] → [DATE]" at bounding box center [760, 94] width 383 height 63
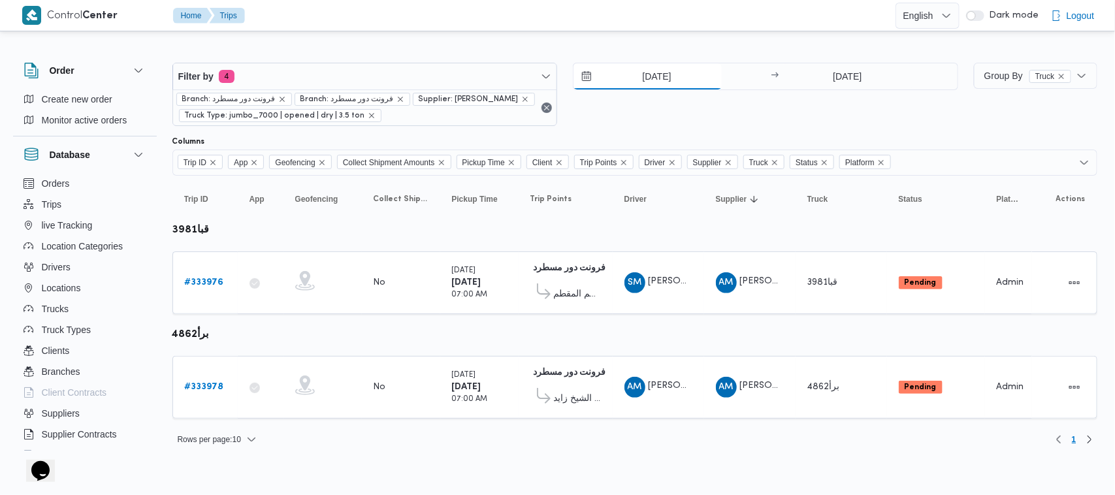
click at [641, 72] on input "[DATE]" at bounding box center [647, 76] width 148 height 26
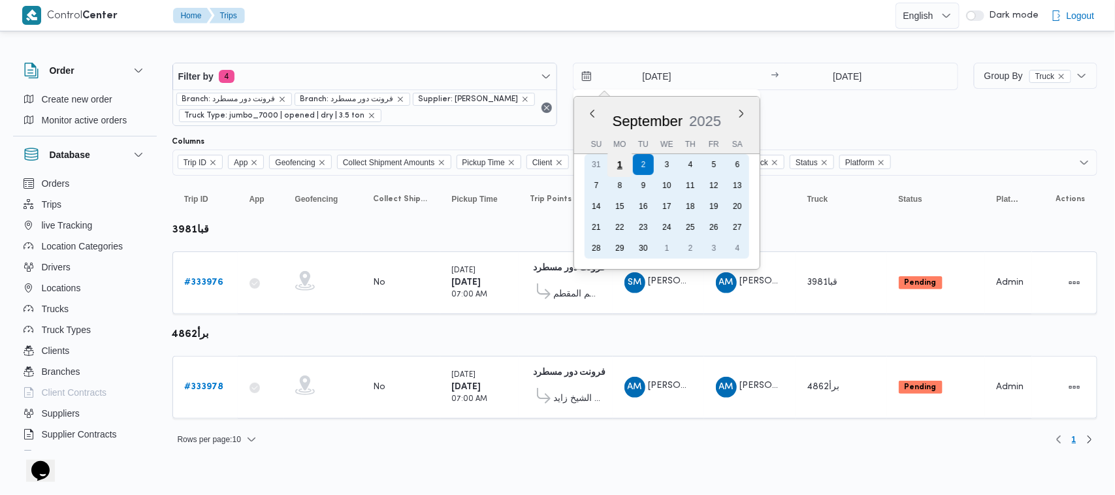
click at [622, 161] on div "1" at bounding box center [619, 164] width 25 height 25
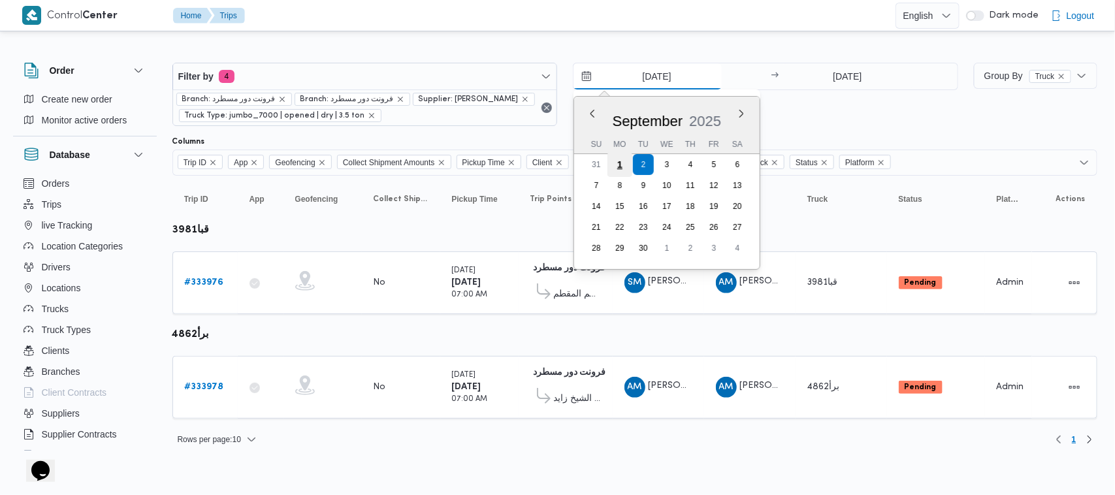
type input "[DATE]"
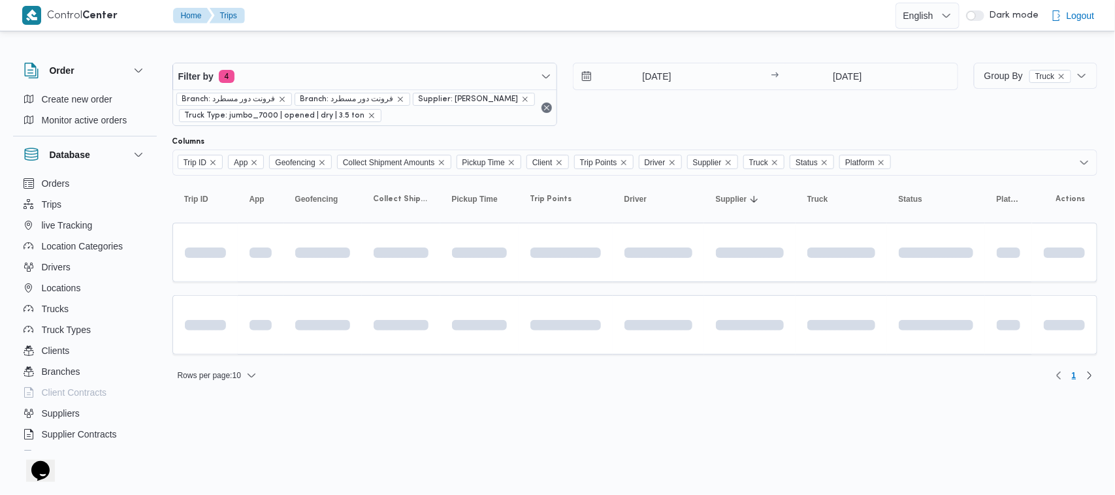
click at [644, 111] on div "[DATE] → [DATE]" at bounding box center [765, 94] width 385 height 63
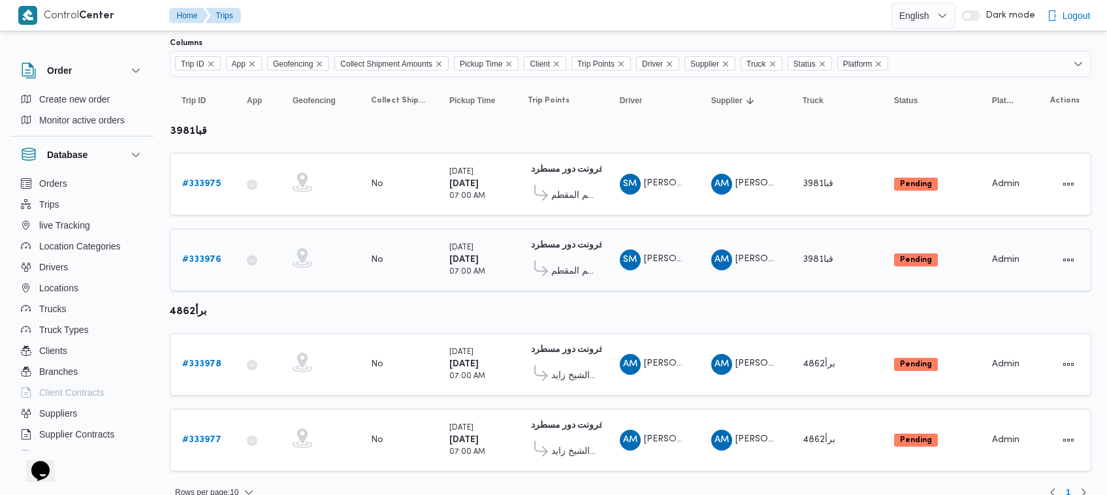
scroll to position [116, 0]
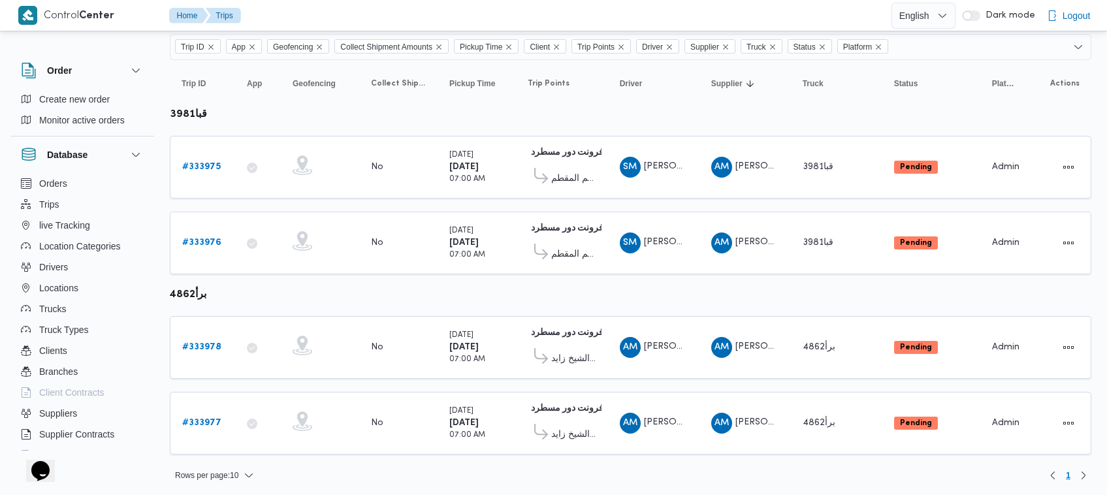
click at [590, 299] on table "Trip ID Click to sort in ascending order App Click to sort in ascending order G…" at bounding box center [630, 263] width 921 height 407
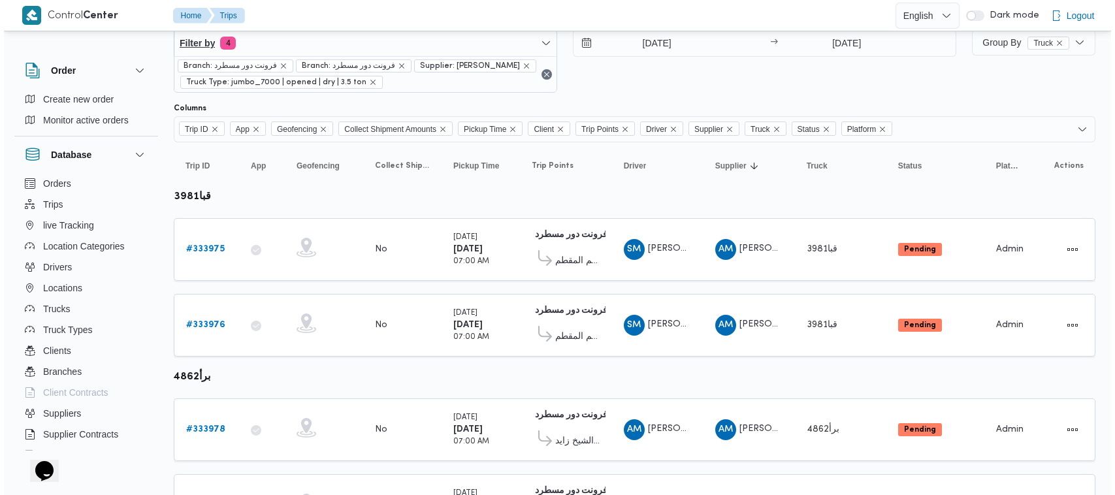
scroll to position [0, 0]
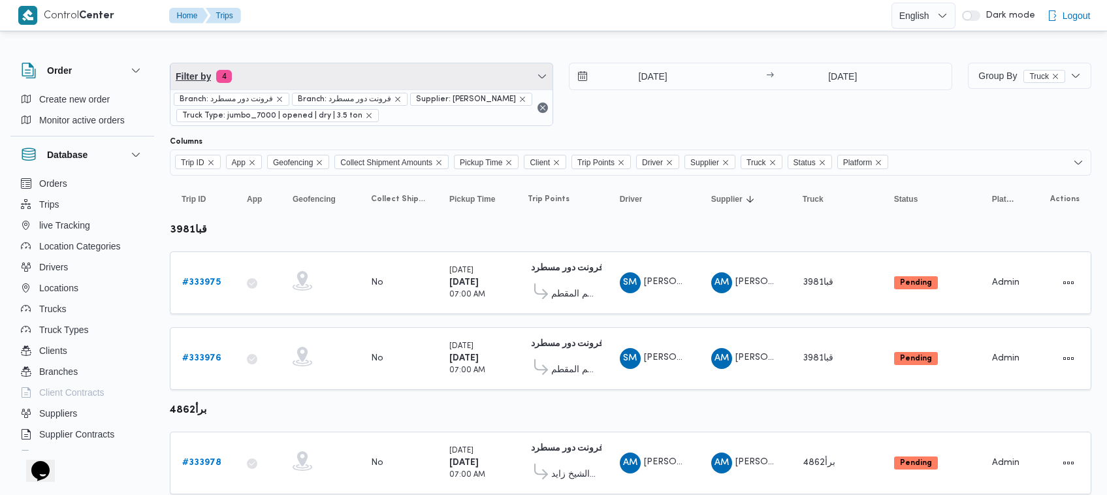
click at [377, 74] on span "Filter by 4" at bounding box center [361, 76] width 382 height 26
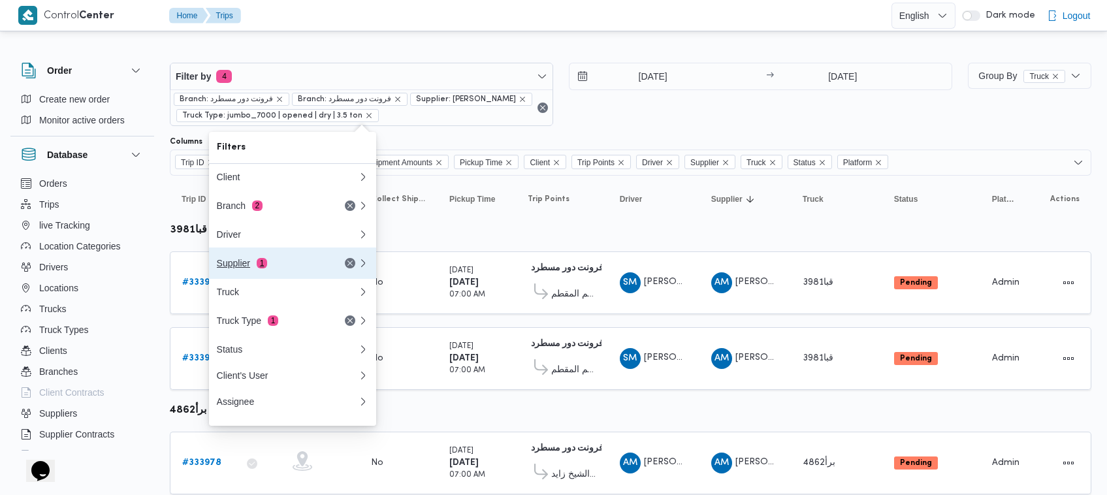
click at [298, 262] on div "Supplier 1" at bounding box center [272, 263] width 110 height 10
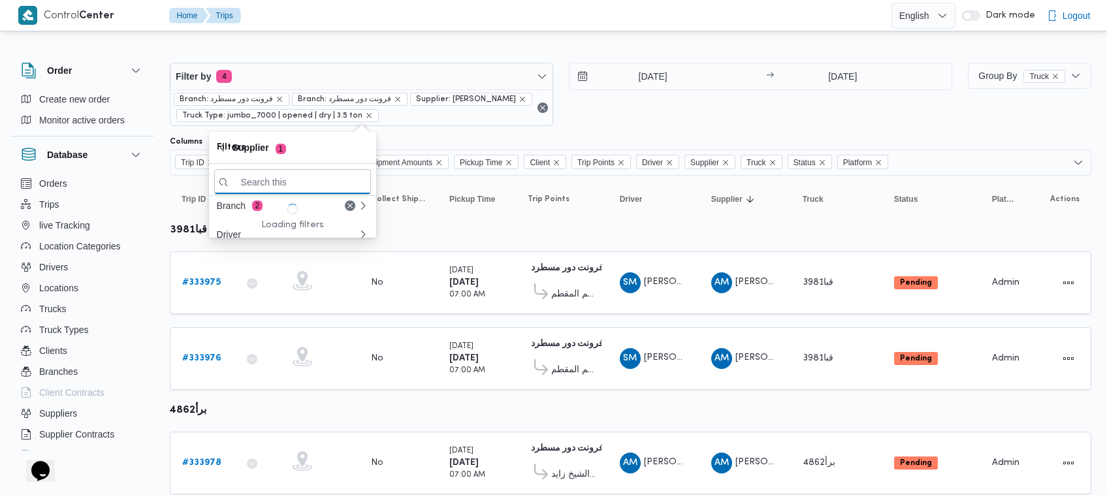
paste input "[PERSON_NAME]"
type input "[PERSON_NAME]"
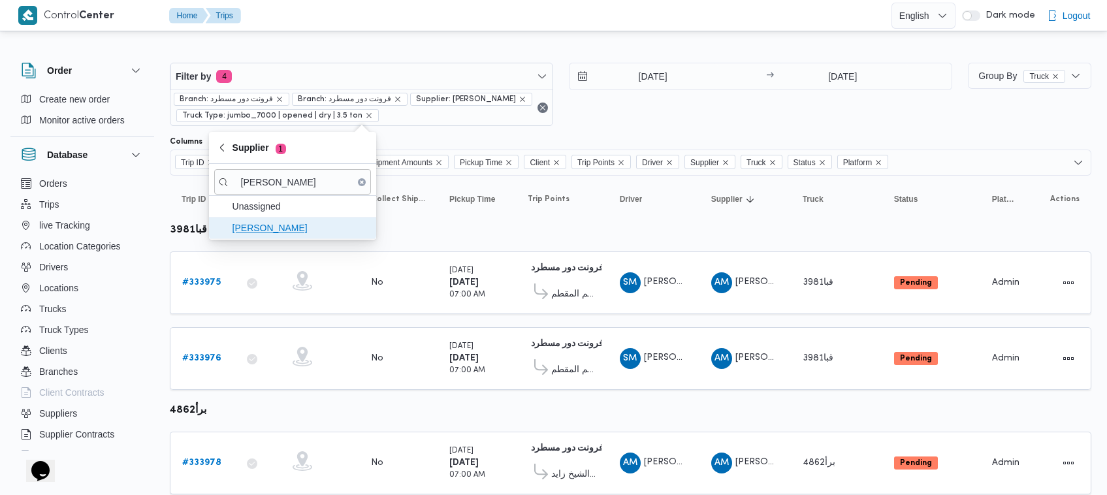
click at [278, 230] on span "[PERSON_NAME]" at bounding box center [300, 228] width 136 height 16
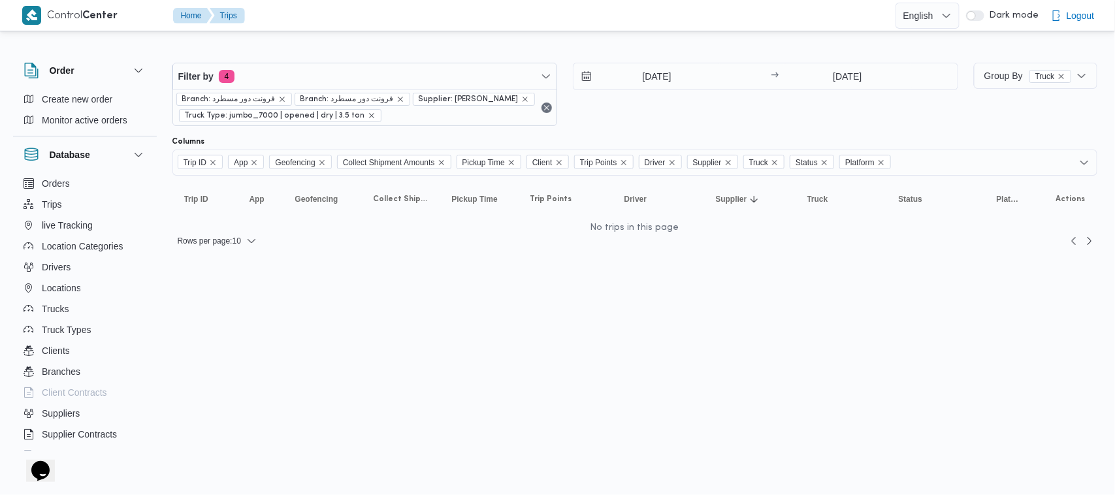
drag, startPoint x: 675, startPoint y: 134, endPoint x: 557, endPoint y: 108, distance: 120.4
click at [675, 133] on div "Filter by 4 Branch: فرونت دور مسطرد Branch: فرونت دور مسطرد Supplier: [PERSON_N…" at bounding box center [565, 94] width 801 height 79
